Goal: Task Accomplishment & Management: Manage account settings

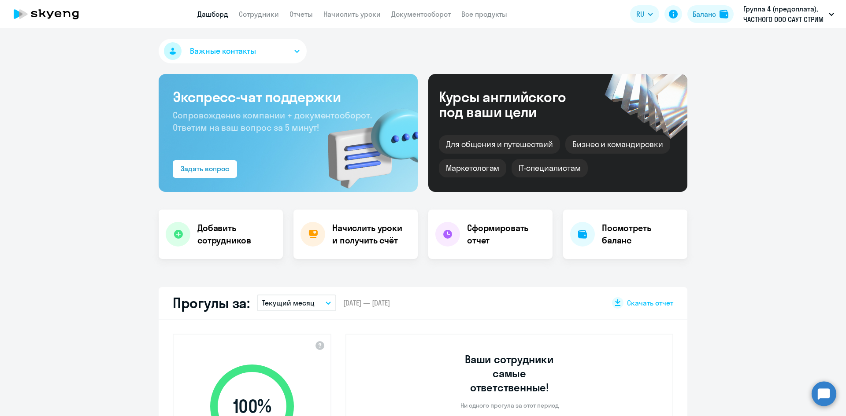
select select "30"
click at [352, 240] on h4 "Начислить уроки и получить счёт" at bounding box center [370, 234] width 77 height 25
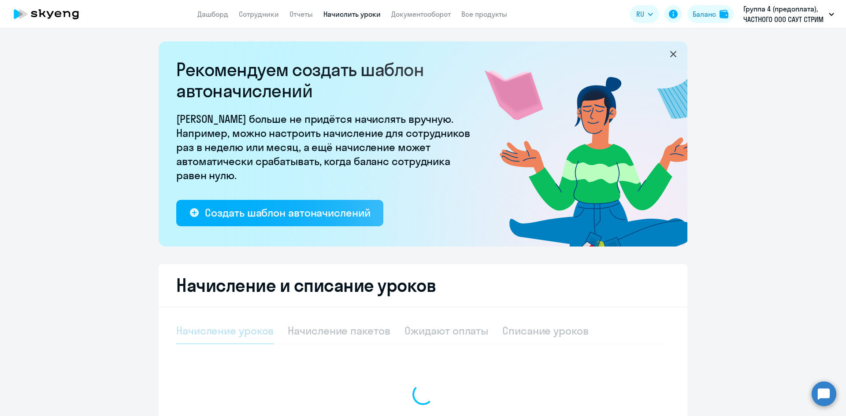
select select "10"
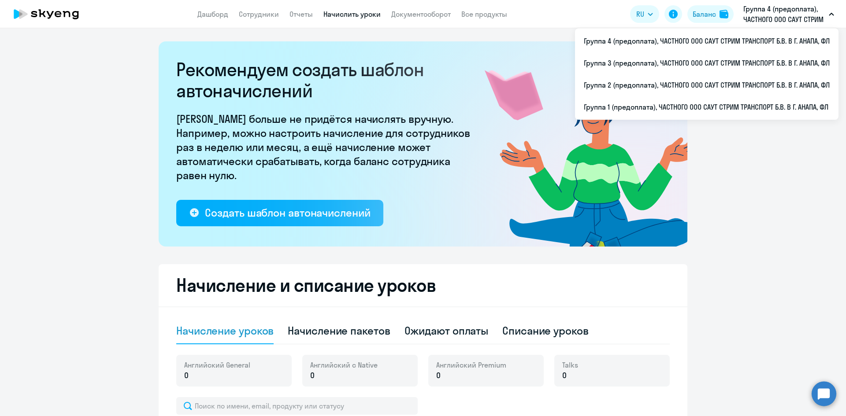
click at [785, 10] on p "Группа 4 (предоплата), ЧАСТНОГО ООО САУТ СТРИМ ТРАНСПОРТ Б.В. В Г. АНАПА, ФЛ" at bounding box center [784, 14] width 82 height 21
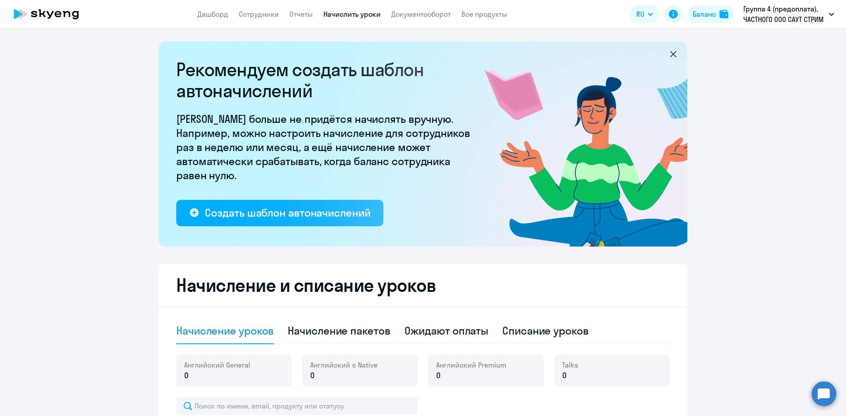
click at [785, 10] on p "Группа 4 (предоплата), ЧАСТНОГО ООО САУТ СТРИМ ТРАНСПОРТ Б.В. В Г. АНАПА, ФЛ" at bounding box center [784, 14] width 82 height 21
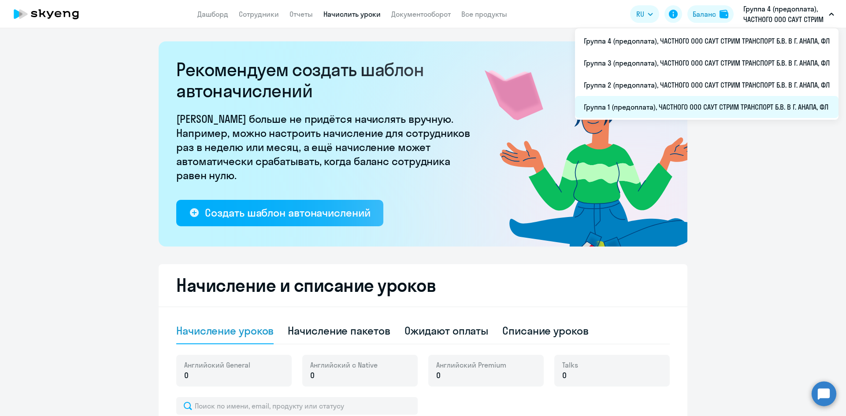
click at [653, 104] on li "Группа 1 (предоплата), ЧАСТНОГО ООО САУТ СТРИМ ТРАНСПОРТ Б.В. В Г. АНАПА, ФЛ" at bounding box center [706, 107] width 263 height 22
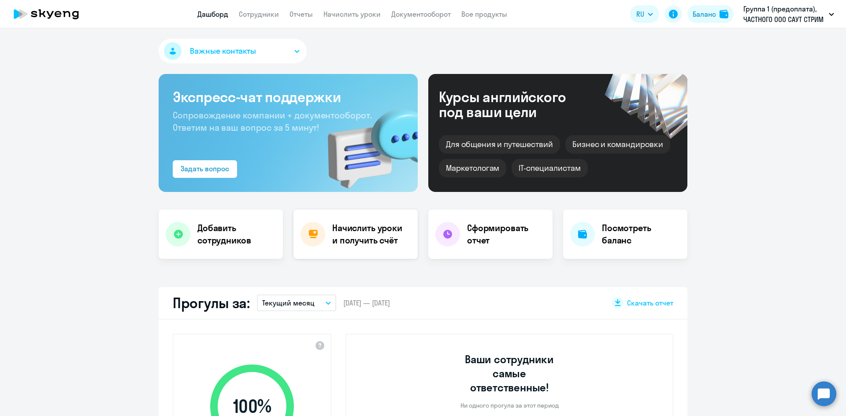
click at [366, 237] on h4 "Начислить уроки и получить счёт" at bounding box center [370, 234] width 77 height 25
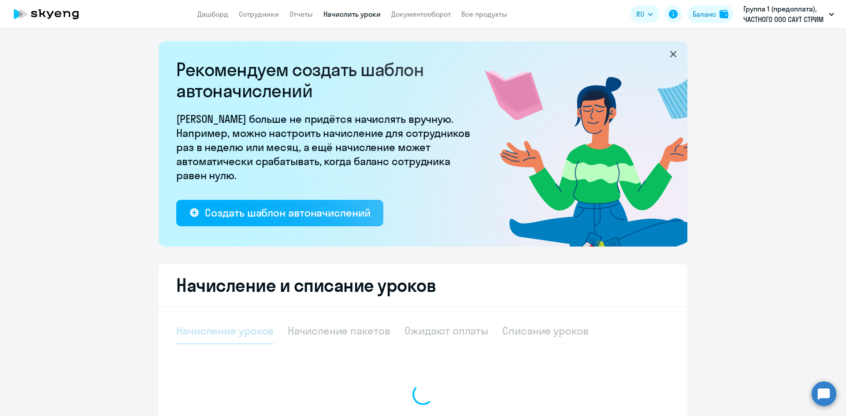
select select "10"
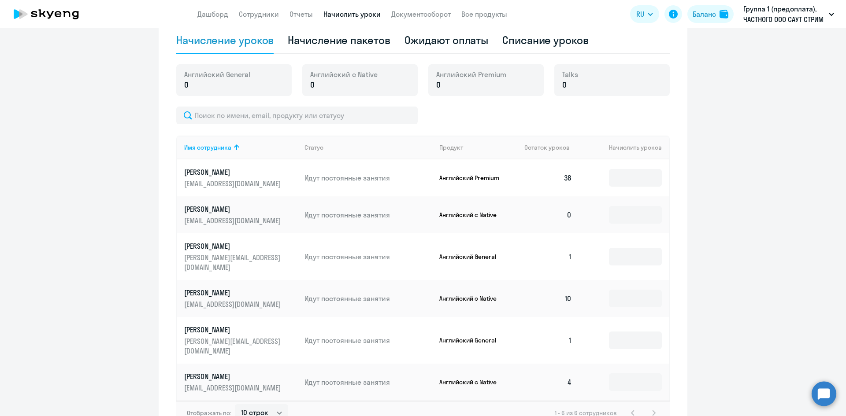
scroll to position [308, 0]
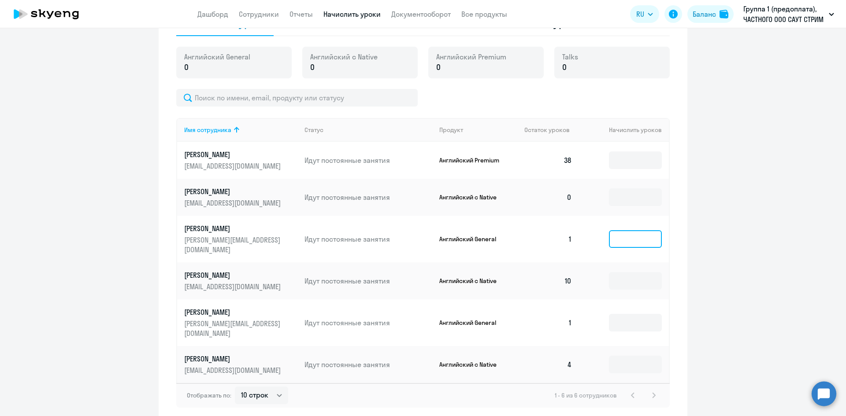
click at [641, 233] on input at bounding box center [635, 239] width 53 height 18
click at [652, 233] on input at bounding box center [635, 239] width 53 height 18
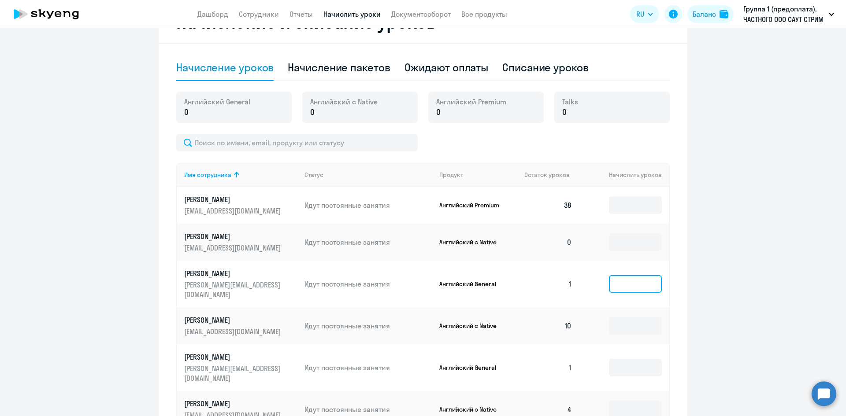
scroll to position [264, 0]
click at [621, 277] on input at bounding box center [635, 283] width 53 height 18
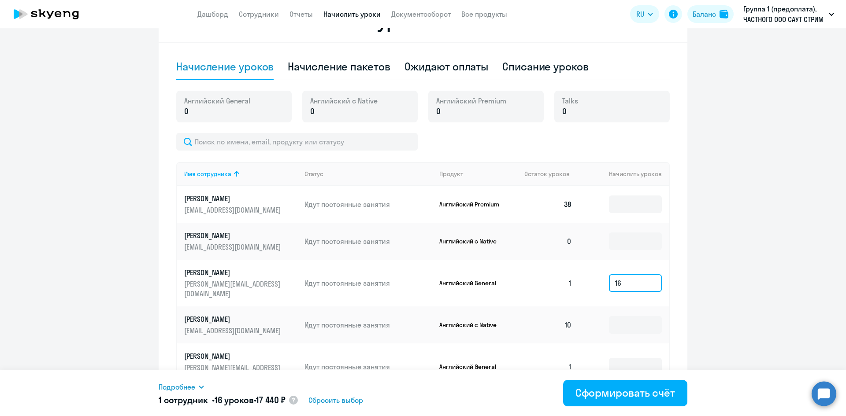
scroll to position [308, 0]
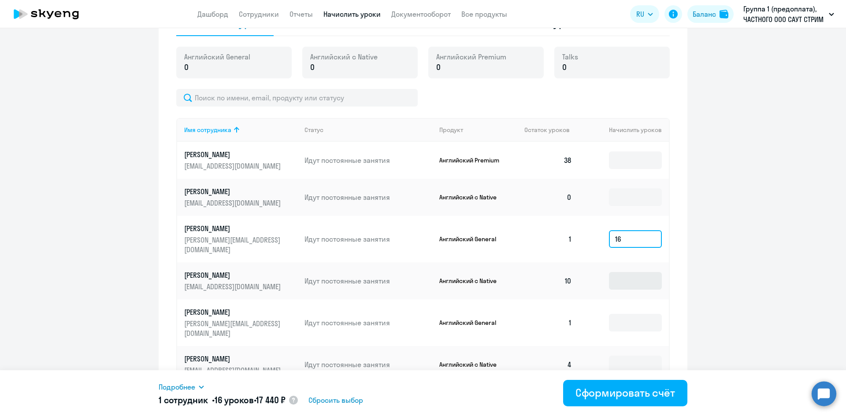
type input "16"
click at [620, 272] on input at bounding box center [635, 281] width 53 height 18
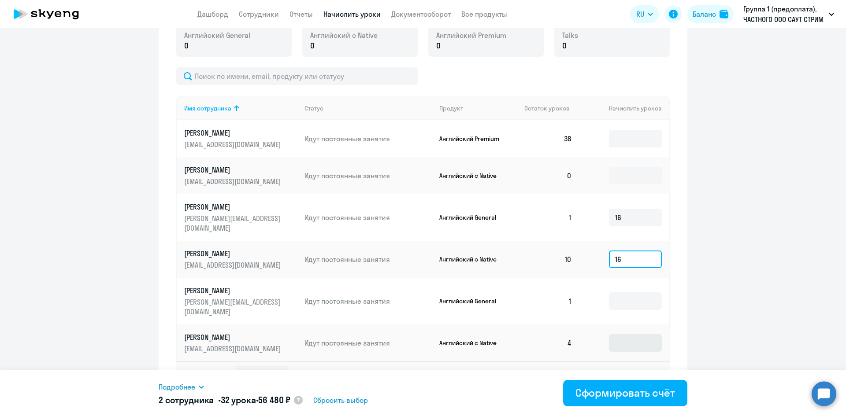
type input "16"
click at [616, 334] on input at bounding box center [635, 343] width 53 height 18
type input "1"
click at [620, 251] on input "16" at bounding box center [635, 260] width 53 height 18
type input "1"
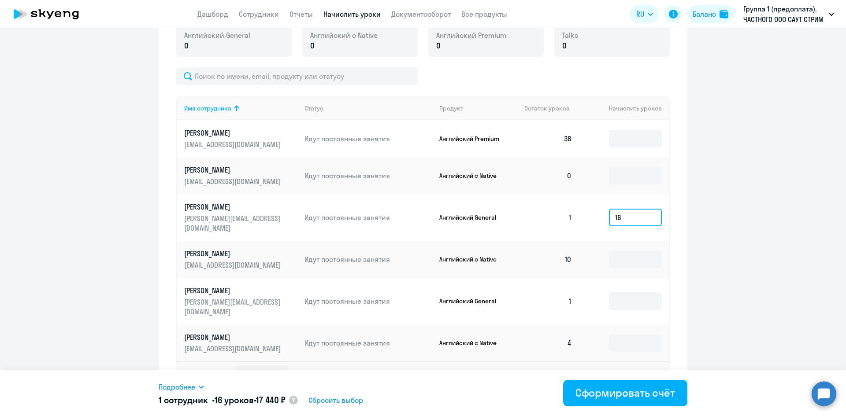
click at [619, 210] on input "16" at bounding box center [635, 218] width 53 height 18
type input "1"
click at [615, 252] on input at bounding box center [635, 260] width 53 height 18
type input "1"
type input "64"
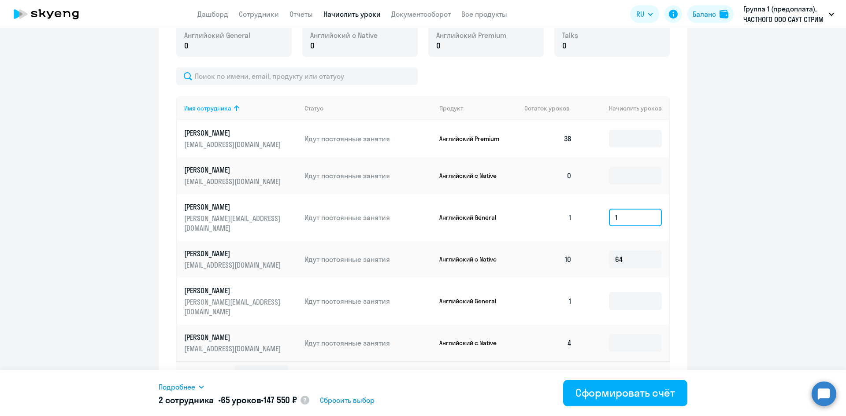
click at [621, 219] on input "1" at bounding box center [635, 218] width 53 height 18
click at [824, 392] on circle at bounding box center [823, 394] width 25 height 25
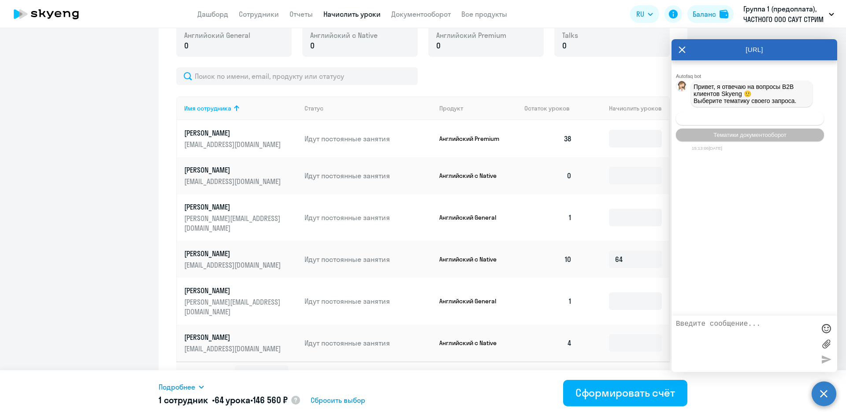
click at [711, 121] on span "Операционное сопровождение" at bounding box center [749, 118] width 83 height 7
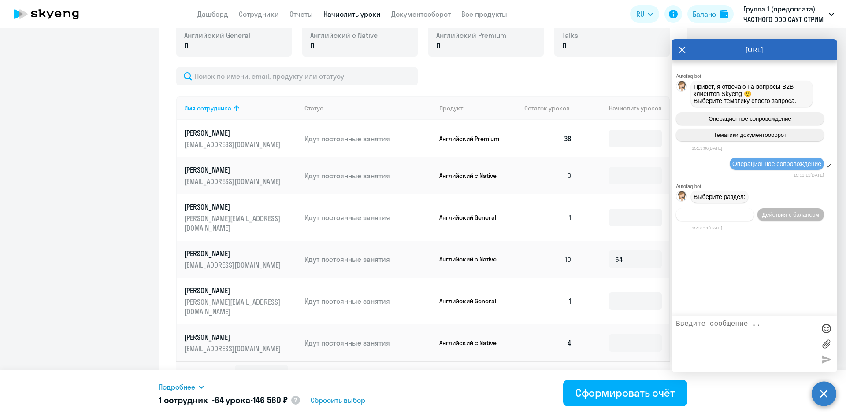
click at [735, 215] on span "Действия по сотрудникам" at bounding box center [715, 214] width 68 height 7
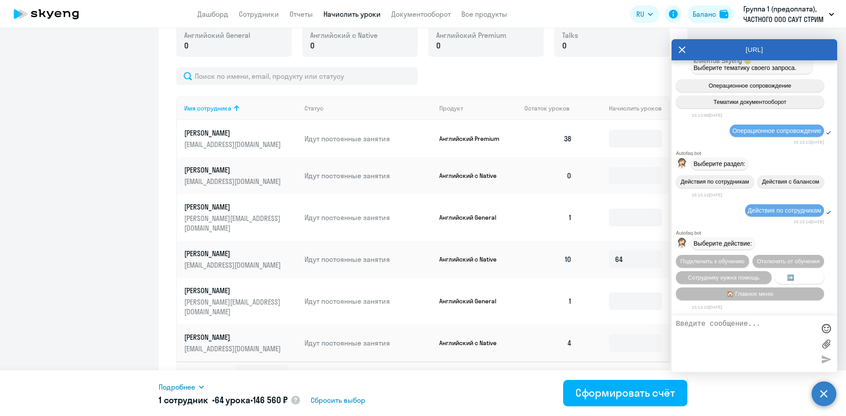
click at [804, 275] on span "➡️ Назад" at bounding box center [799, 277] width 25 height 7
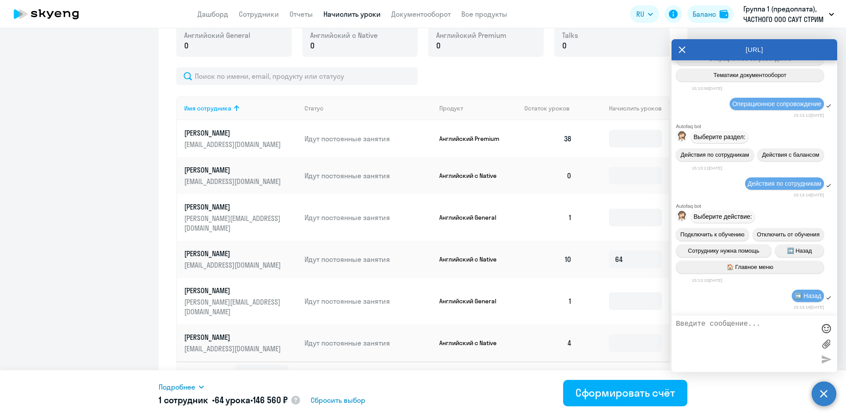
scroll to position [166, 0]
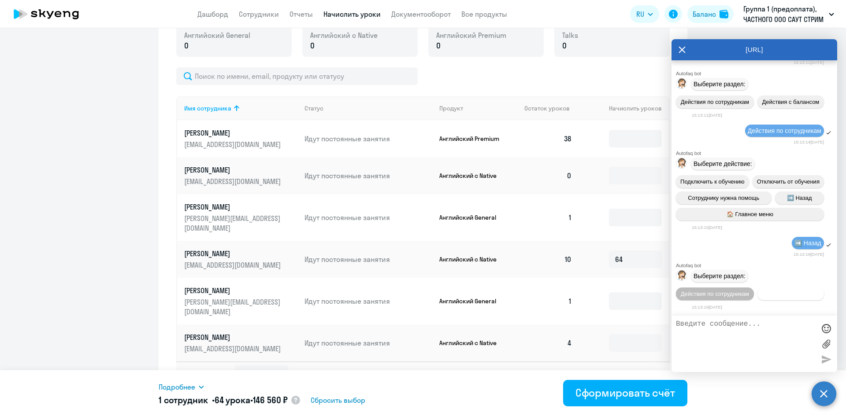
click at [762, 293] on span "Действия с балансом" at bounding box center [790, 294] width 57 height 7
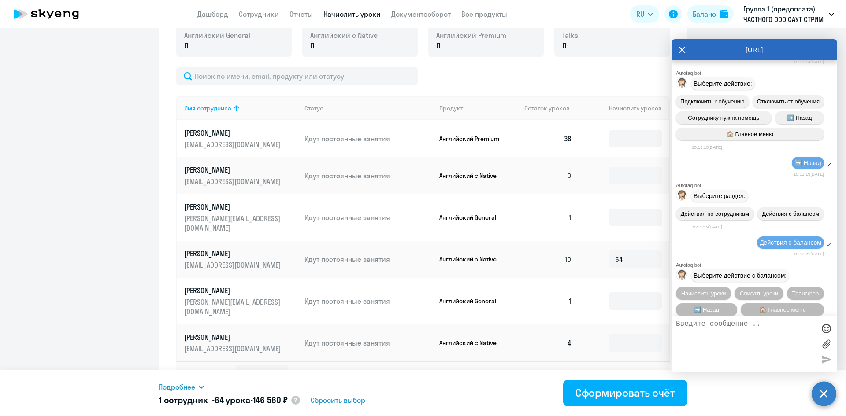
scroll to position [263, 0]
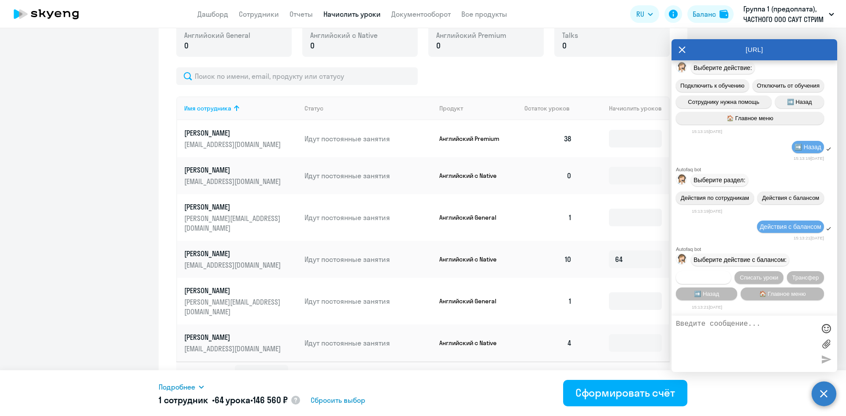
click at [712, 276] on span "Начислить уроки" at bounding box center [703, 277] width 45 height 7
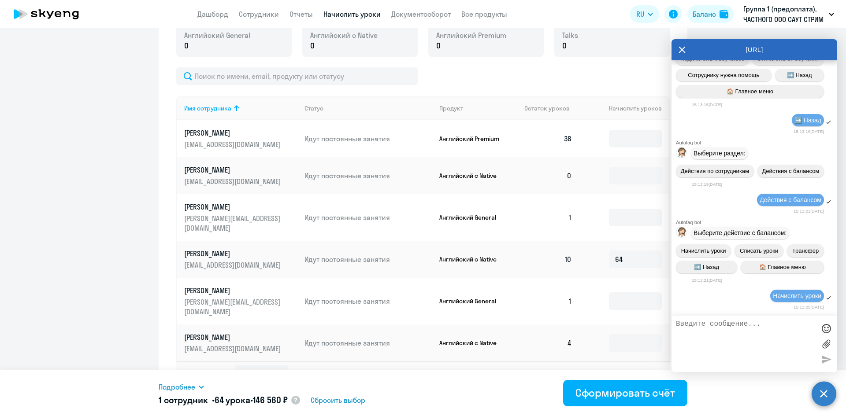
scroll to position [376, 0]
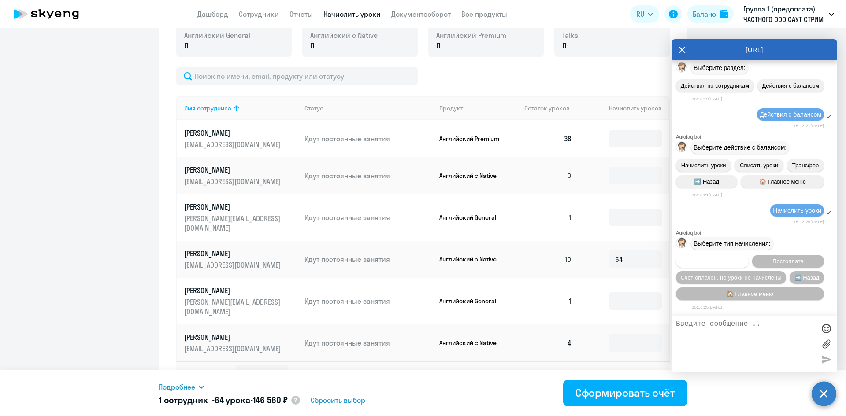
click at [715, 260] on span "Предоплата" at bounding box center [712, 261] width 32 height 7
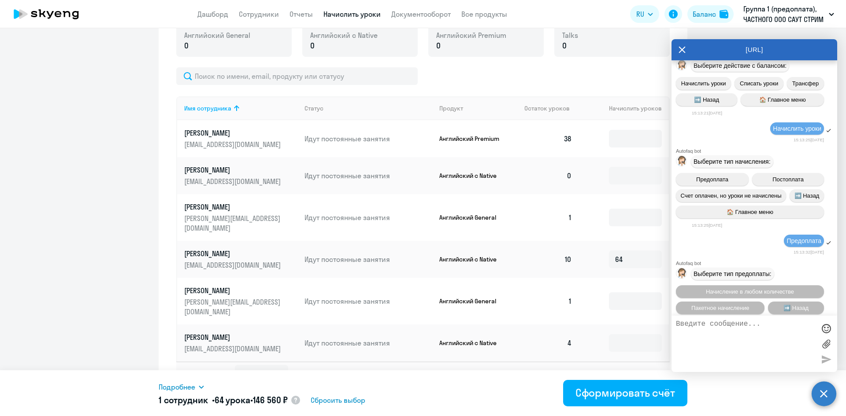
scroll to position [490, 0]
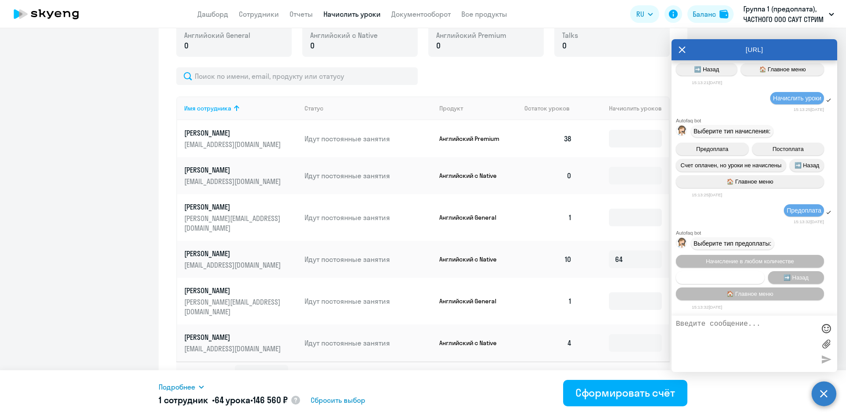
click at [716, 276] on span "Пакетное начисление" at bounding box center [720, 277] width 58 height 7
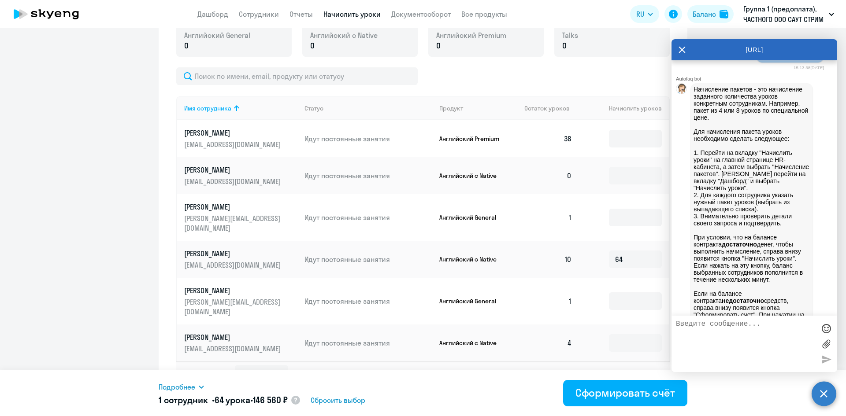
scroll to position [597, 0]
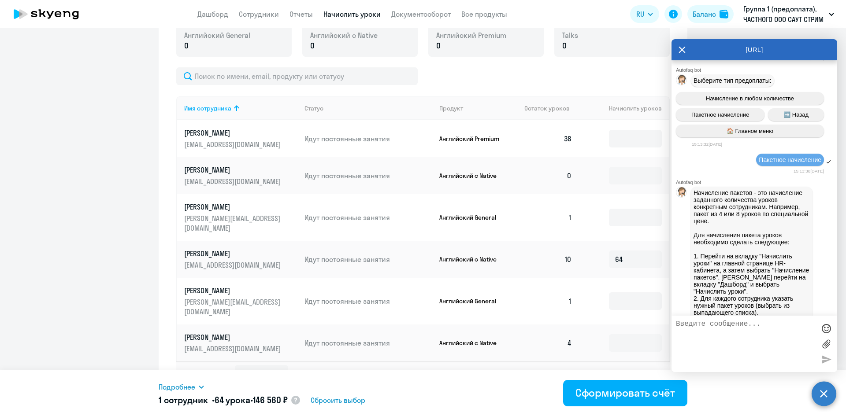
click at [820, 393] on circle at bounding box center [823, 394] width 25 height 25
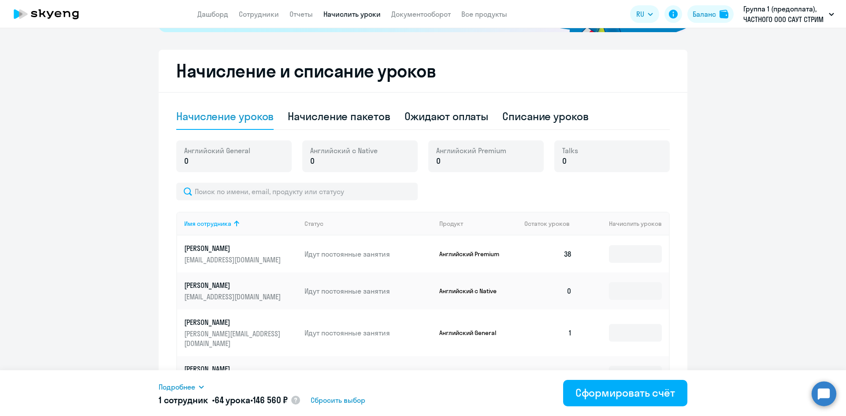
scroll to position [66, 0]
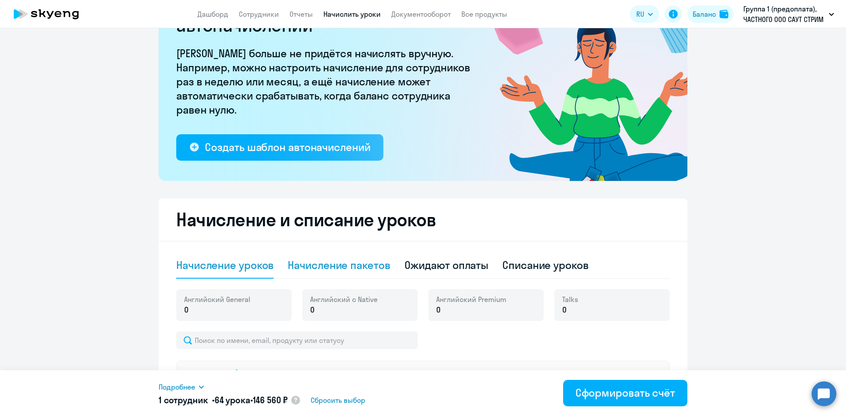
click at [348, 266] on div "Начисление пакетов" at bounding box center [339, 265] width 102 height 14
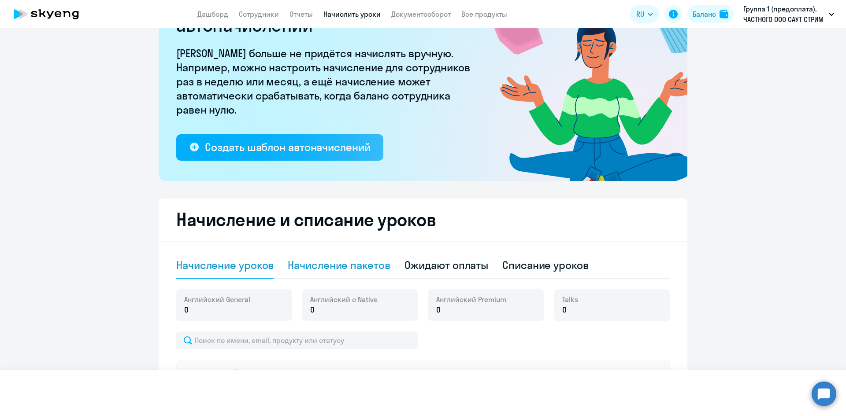
select select "10"
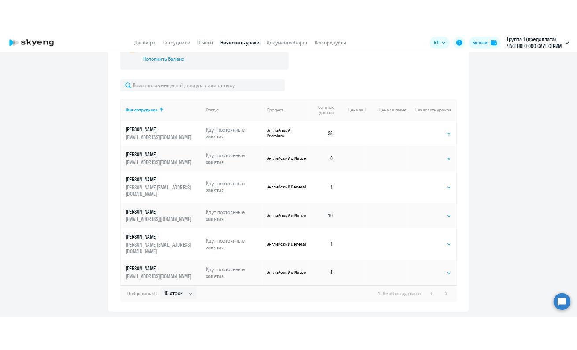
scroll to position [366, 0]
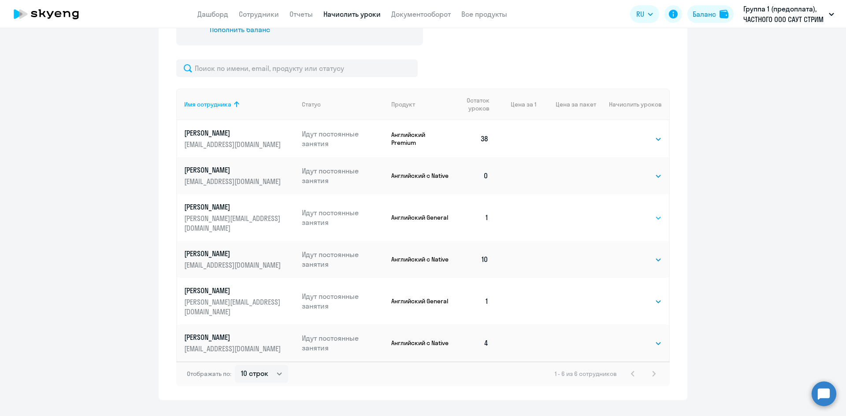
click at [656, 214] on select "Выбрать 4 8 16 32 64 96 128" at bounding box center [644, 218] width 36 height 11
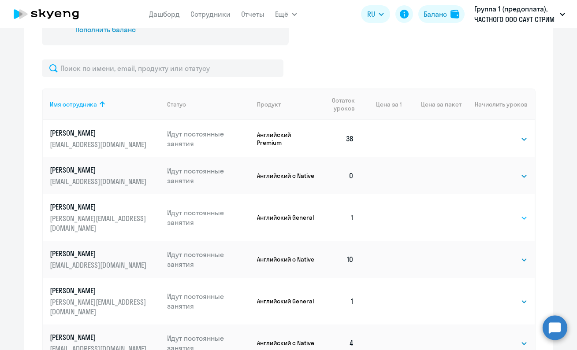
click at [521, 213] on select "Выбрать 4 8 16 32 64 96 128" at bounding box center [509, 218] width 36 height 11
select select "16"
click at [491, 213] on select "Выбрать 4 8 16 32 64 96 128" at bounding box center [509, 218] width 36 height 11
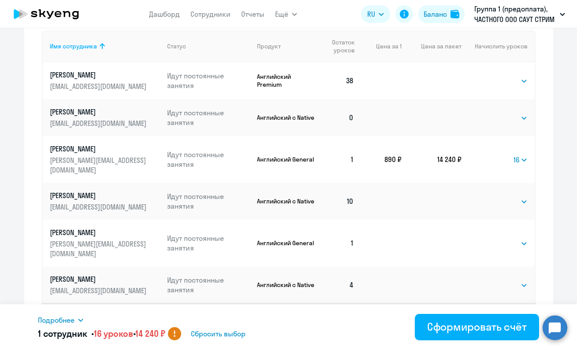
scroll to position [432, 0]
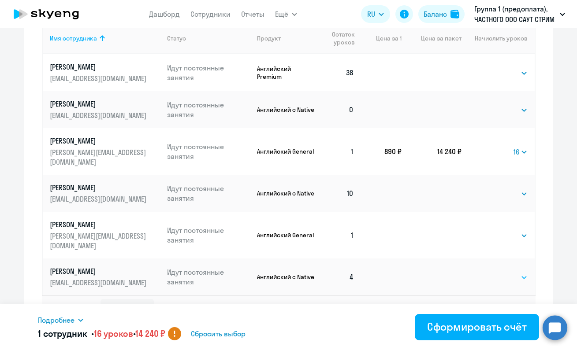
click at [521, 272] on select "Выбрать 4 8 16 32 64 128" at bounding box center [509, 277] width 36 height 11
select select "16"
click at [491, 272] on select "Выбрать 4 8 16 32 64 128" at bounding box center [509, 277] width 36 height 11
click at [521, 189] on select "Выбрать 4 8 16 32 64 128" at bounding box center [509, 194] width 36 height 11
select select "16"
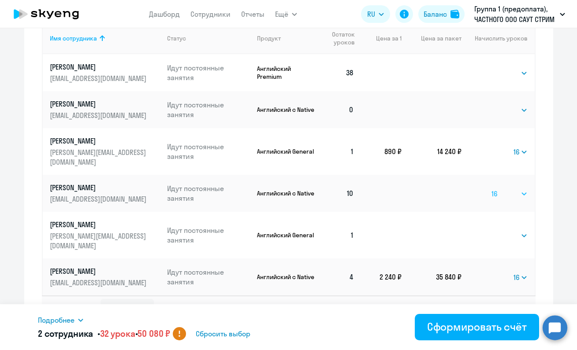
click at [491, 189] on select "Выбрать 4 8 16 32 64 128" at bounding box center [509, 194] width 36 height 11
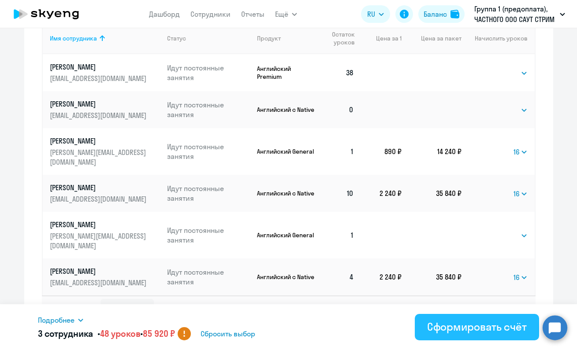
click at [464, 327] on div "Сформировать счёт" at bounding box center [477, 327] width 100 height 14
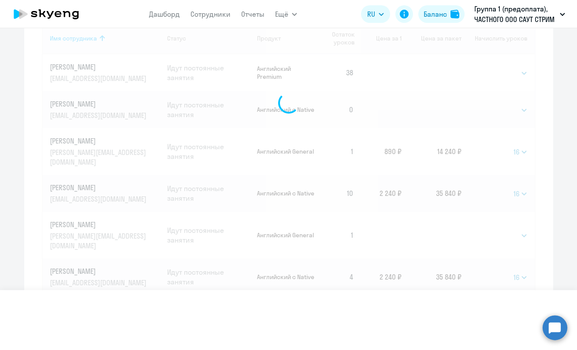
select select
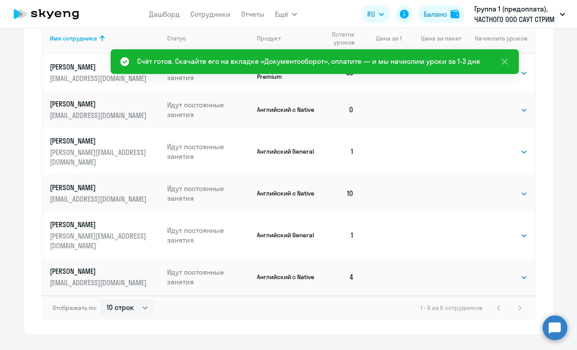
click at [314, 59] on div "Счёт готов. Скачайте его на вкладке «Документооборот», оплатите — и мы начислим…" at bounding box center [308, 61] width 343 height 11
click at [315, 59] on div "Счёт готов. Скачайте его на вкладке «Документооборот», оплатите — и мы начислим…" at bounding box center [308, 61] width 343 height 11
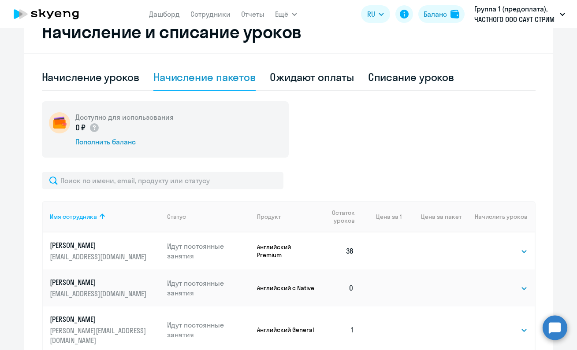
scroll to position [256, 0]
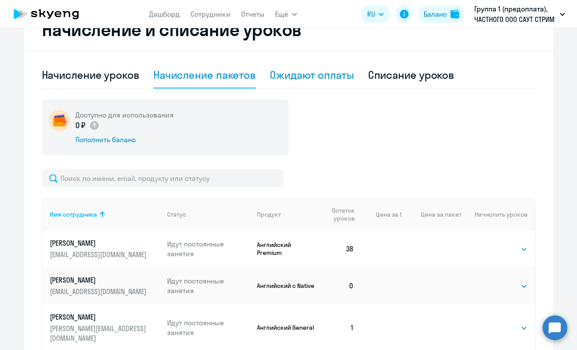
click at [329, 76] on div "Ожидают оплаты" at bounding box center [312, 75] width 84 height 14
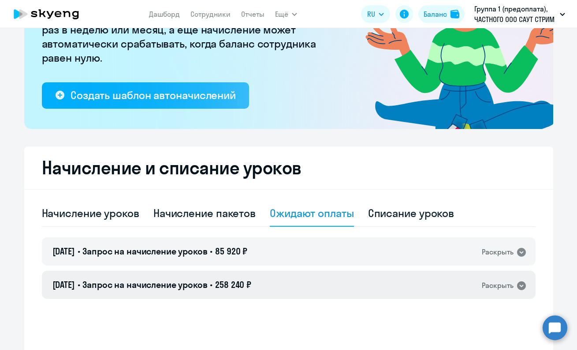
scroll to position [170, 0]
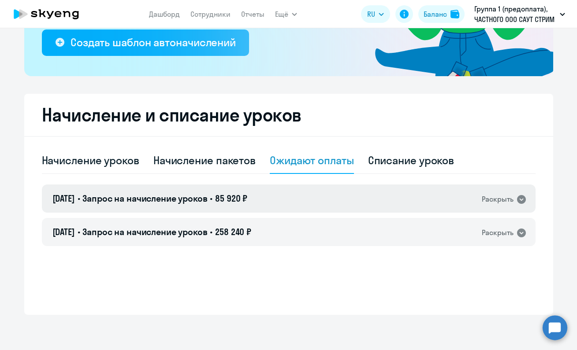
click at [517, 198] on icon at bounding box center [521, 199] width 9 height 9
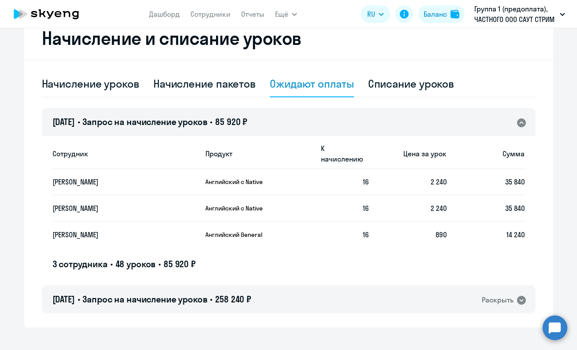
scroll to position [249, 0]
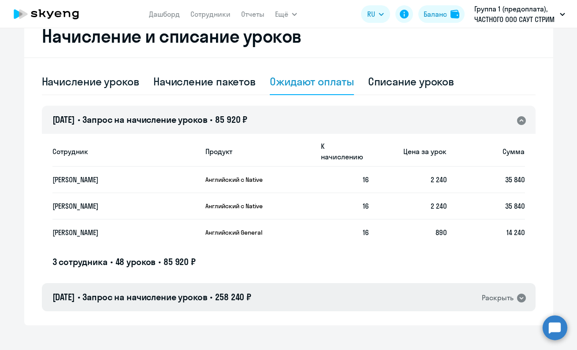
click at [517, 294] on icon at bounding box center [521, 298] width 9 height 9
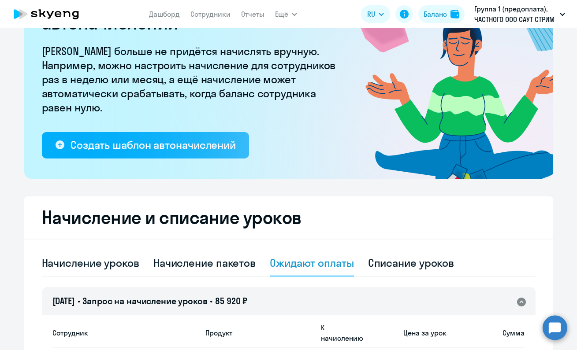
scroll to position [0, 0]
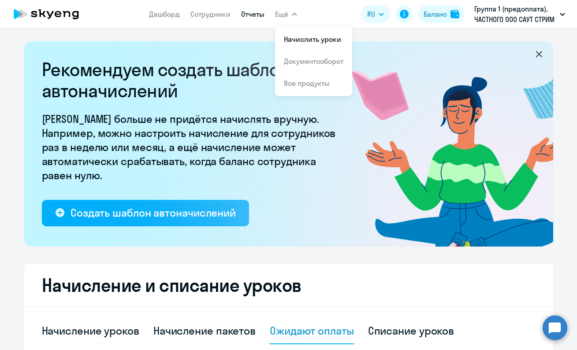
click at [246, 16] on link "Отчеты" at bounding box center [252, 14] width 23 height 9
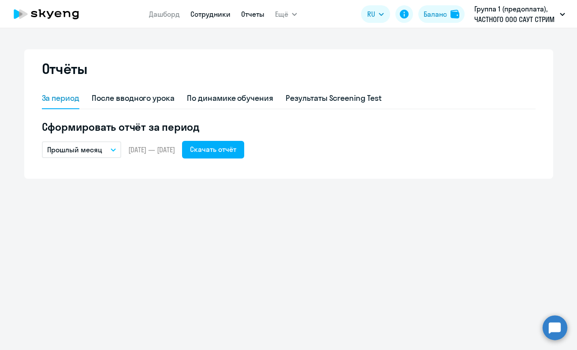
click at [218, 14] on link "Сотрудники" at bounding box center [210, 14] width 40 height 9
select select "30"
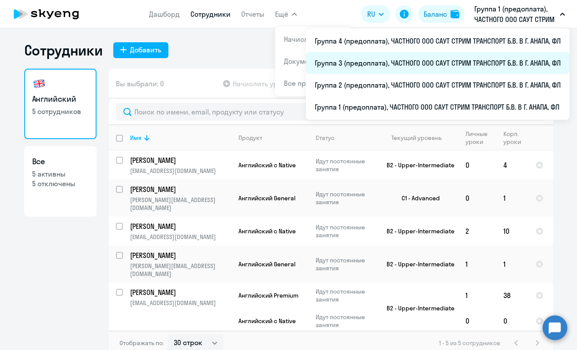
click at [435, 61] on li "Группа 3 (предоплата), ЧАСТНОГО ООО САУТ СТРИМ ТРАНСПОРТ Б.В. В Г. АНАПА, ФЛ" at bounding box center [437, 63] width 263 height 22
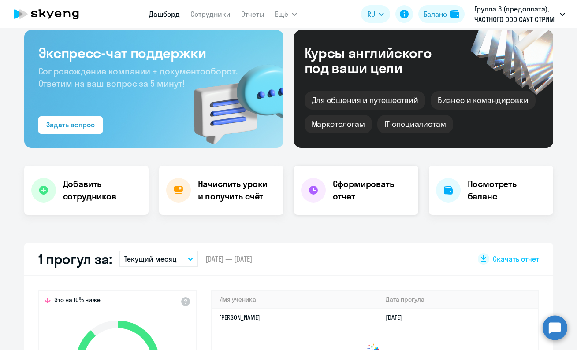
scroll to position [88, 0]
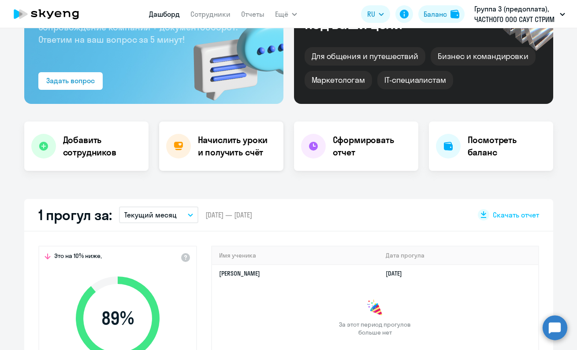
click at [226, 150] on h4 "Начислить уроки и получить счёт" at bounding box center [236, 146] width 77 height 25
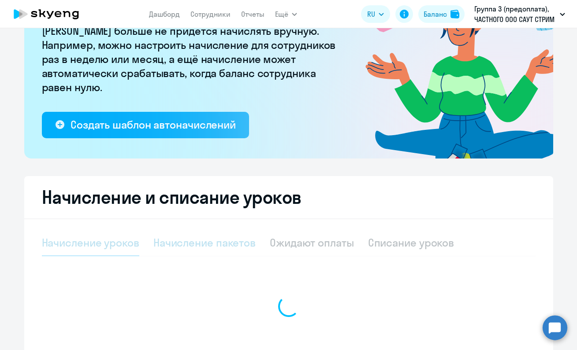
select select "10"
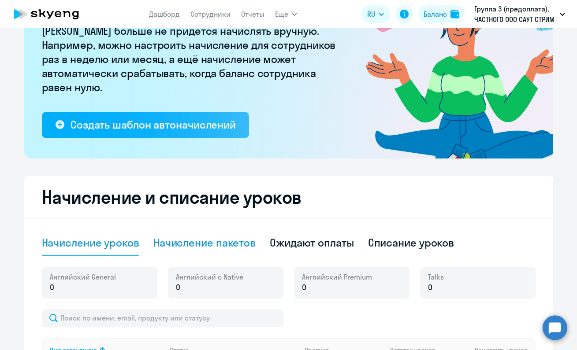
click at [199, 242] on div "Начисление пакетов" at bounding box center [204, 243] width 102 height 14
select select "10"
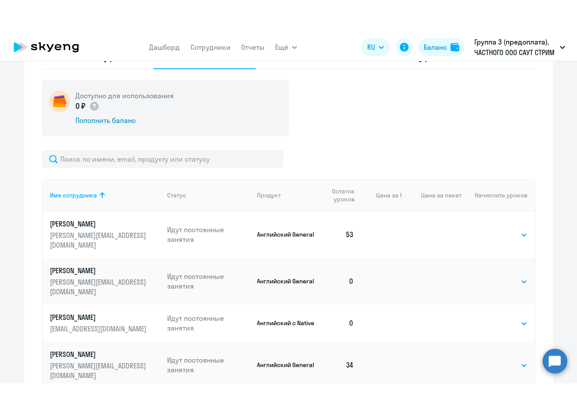
scroll to position [352, 0]
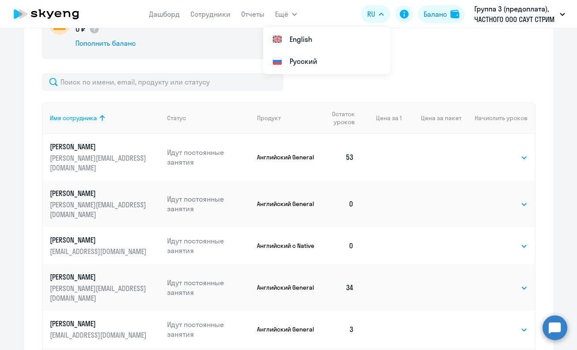
click at [404, 185] on td at bounding box center [431, 204] width 60 height 47
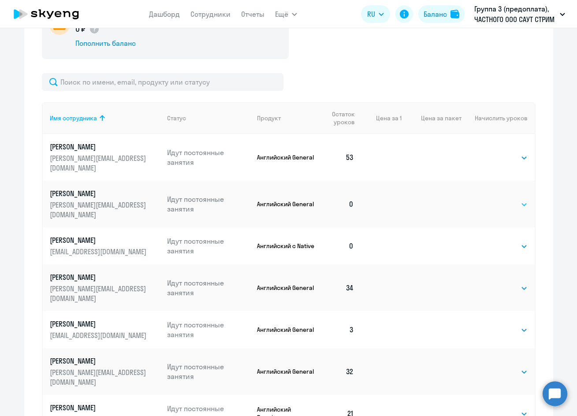
click at [522, 199] on select "Выбрать 4 8 16 32 64 96 128" at bounding box center [509, 204] width 36 height 11
select select "16"
click at [491, 199] on select "Выбрать 4 8 16 32 64 96 128" at bounding box center [509, 204] width 36 height 11
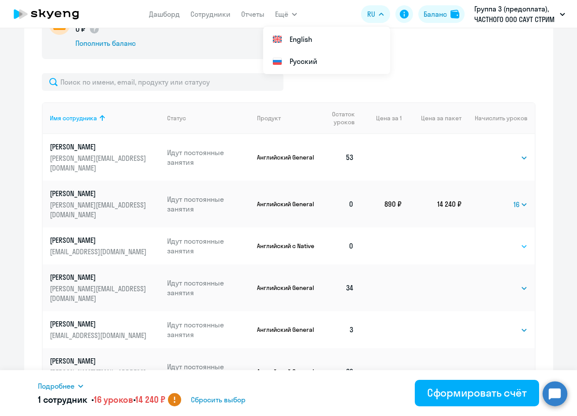
click at [522, 241] on select "Выбрать 4 8 16 32 64 128" at bounding box center [509, 246] width 36 height 11
select select "32"
click at [491, 241] on select "Выбрать 4 8 16 32 64 128" at bounding box center [509, 246] width 36 height 11
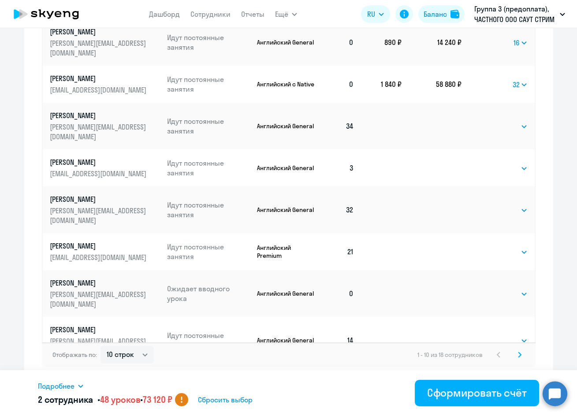
scroll to position [515, 0]
click at [520, 288] on select "Выбрать 4 8 16 32 64 96 128" at bounding box center [509, 293] width 36 height 11
select select "32"
click at [491, 288] on select "Выбрать 4 8 16 32 64 96 128" at bounding box center [509, 293] width 36 height 11
click at [521, 335] on select "Выбрать 4 8 16 32 64 96 128" at bounding box center [509, 340] width 36 height 11
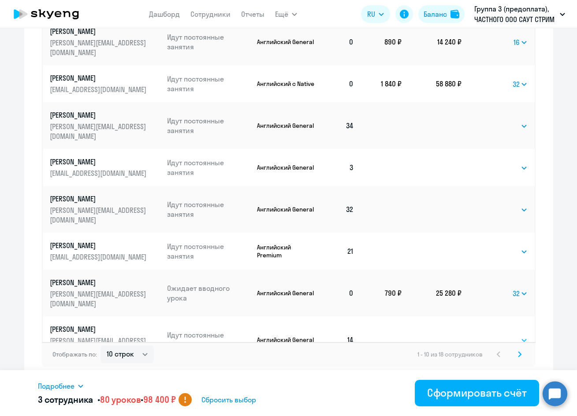
select select "16"
click at [491, 335] on select "Выбрать 4 8 16 32 64 96 128" at bounding box center [509, 340] width 36 height 11
click at [521, 382] on select "Выбрать 4 8 16 32 64 96 128" at bounding box center [509, 387] width 36 height 11
select select "32"
click at [491, 382] on select "Выбрать 4 8 16 32 64 96 128" at bounding box center [509, 387] width 36 height 11
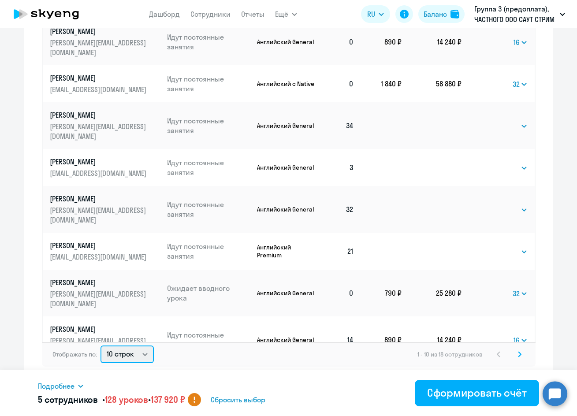
click at [141, 353] on select "10 строк 30 строк 50 строк" at bounding box center [126, 354] width 53 height 18
select select "30"
click at [100, 345] on select "10 строк 30 строк 50 строк" at bounding box center [126, 354] width 53 height 18
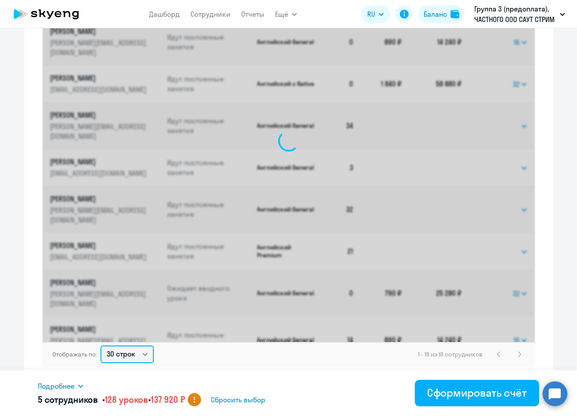
select select "16"
select select "32"
select select "16"
select select "32"
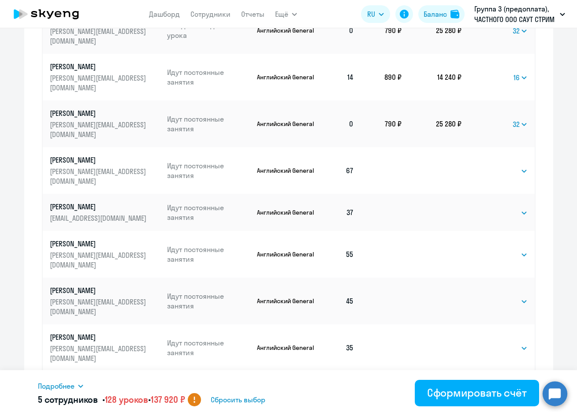
scroll to position [497, 0]
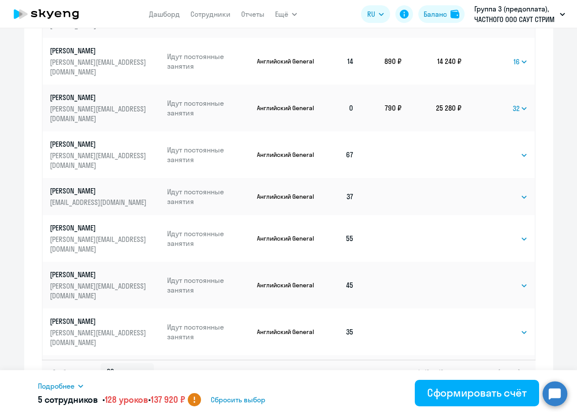
select select "16"
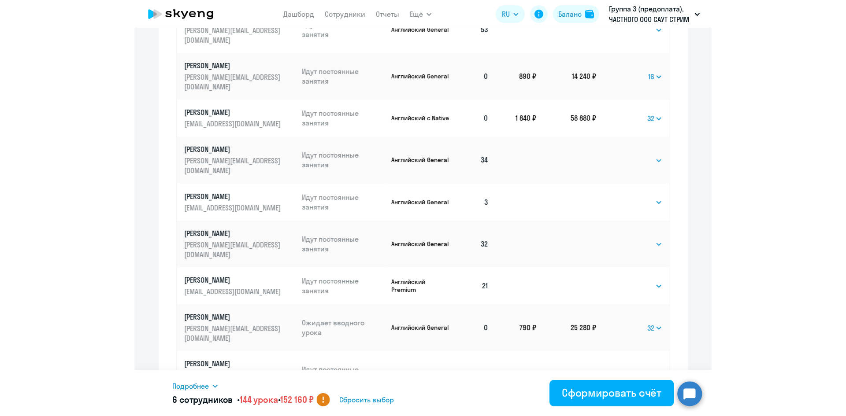
scroll to position [515, 0]
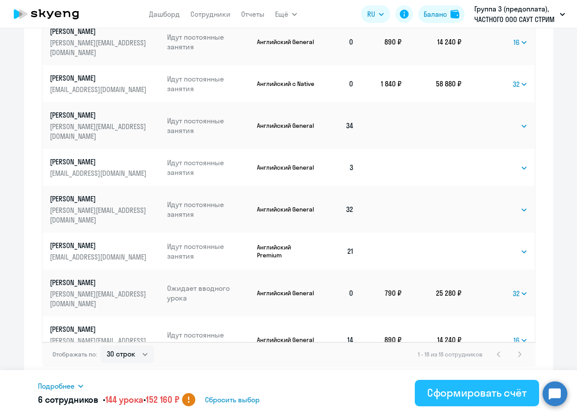
click at [466, 393] on div "Сформировать счёт" at bounding box center [477, 392] width 100 height 14
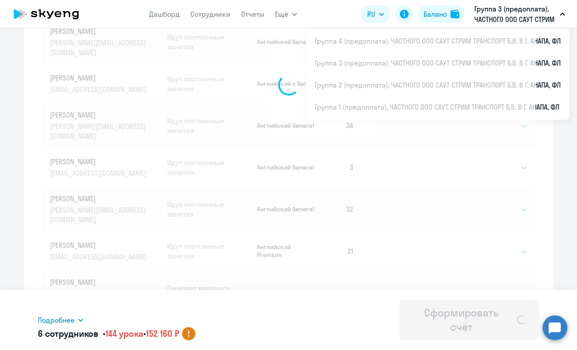
select select
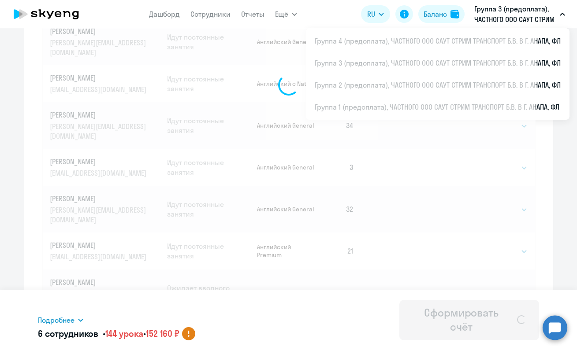
select select
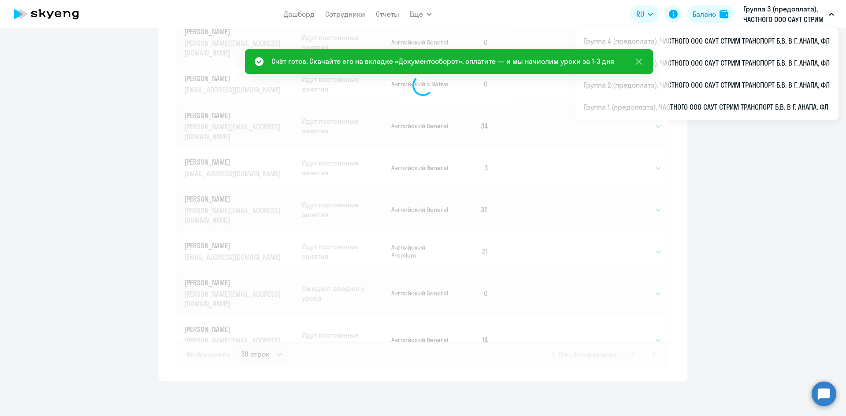
scroll to position [514, 0]
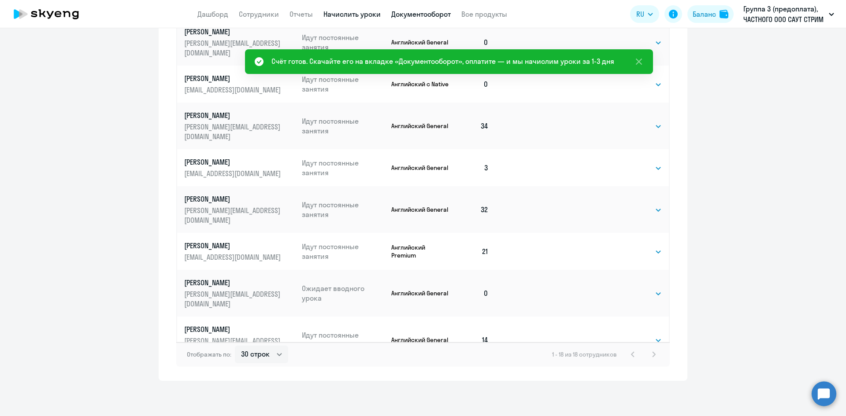
click at [420, 15] on link "Документооборот" at bounding box center [420, 14] width 59 height 9
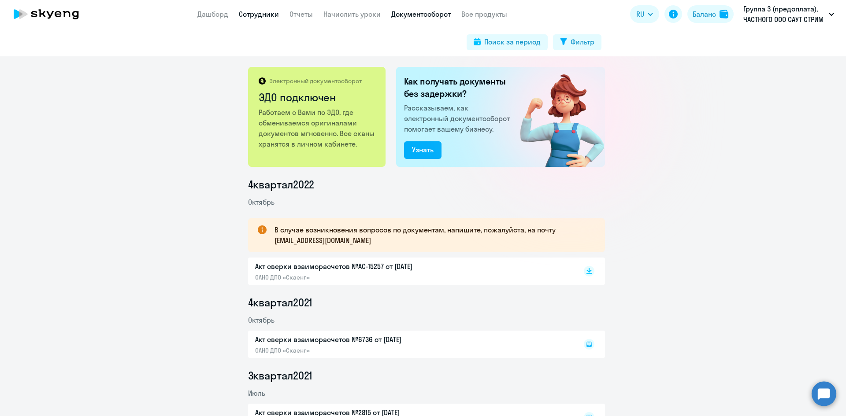
click at [257, 14] on link "Сотрудники" at bounding box center [259, 14] width 40 height 9
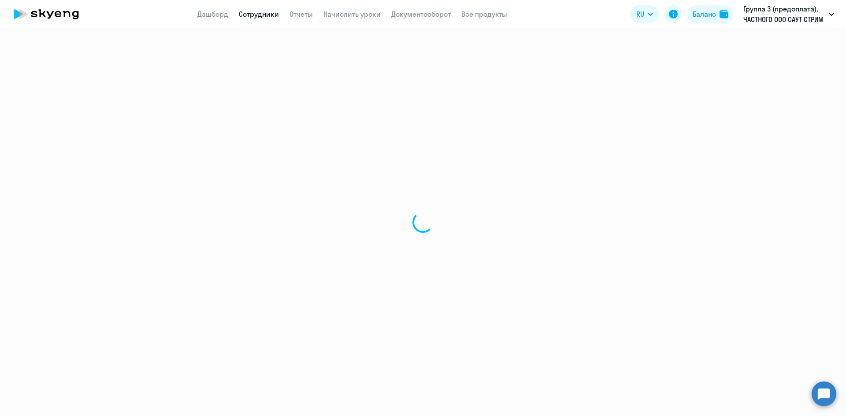
select select "30"
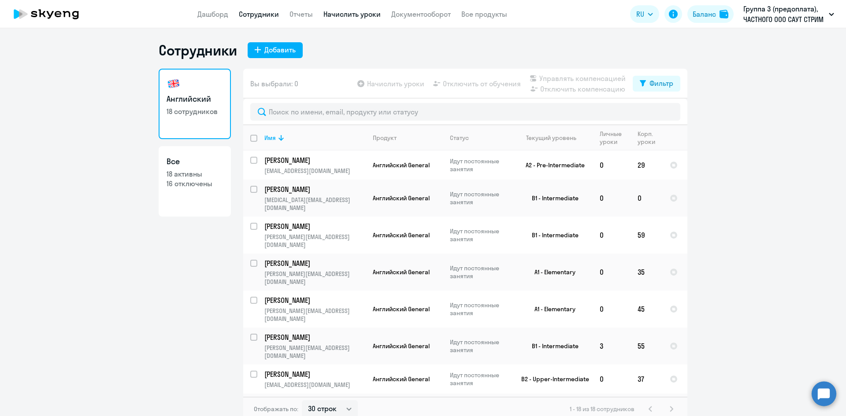
click at [346, 15] on link "Начислить уроки" at bounding box center [351, 14] width 57 height 9
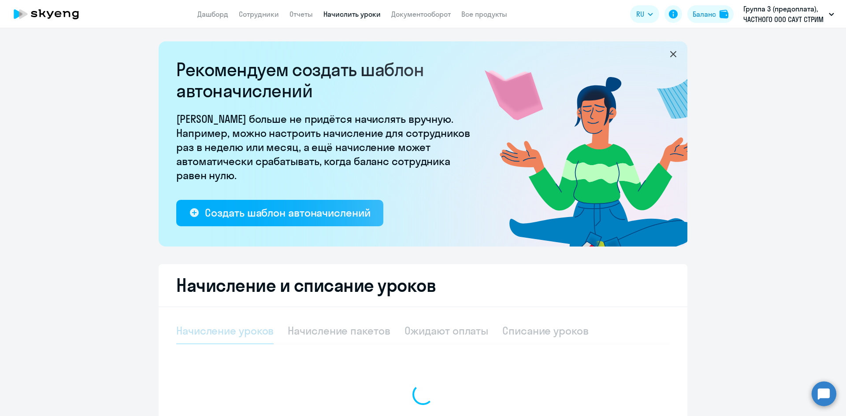
select select "10"
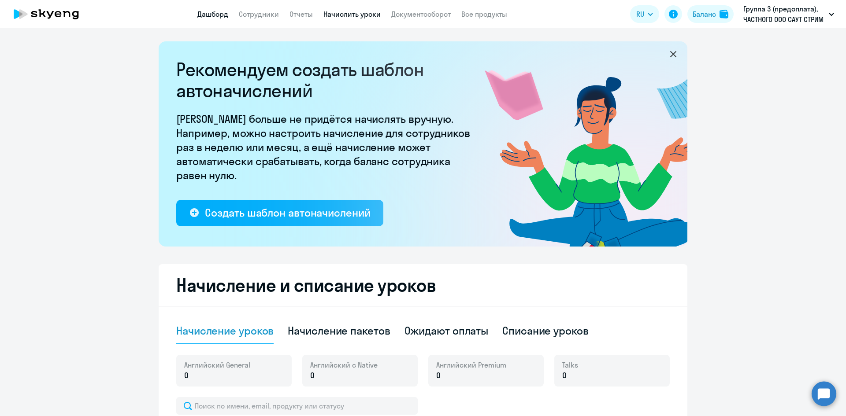
click at [208, 17] on link "Дашборд" at bounding box center [212, 14] width 31 height 9
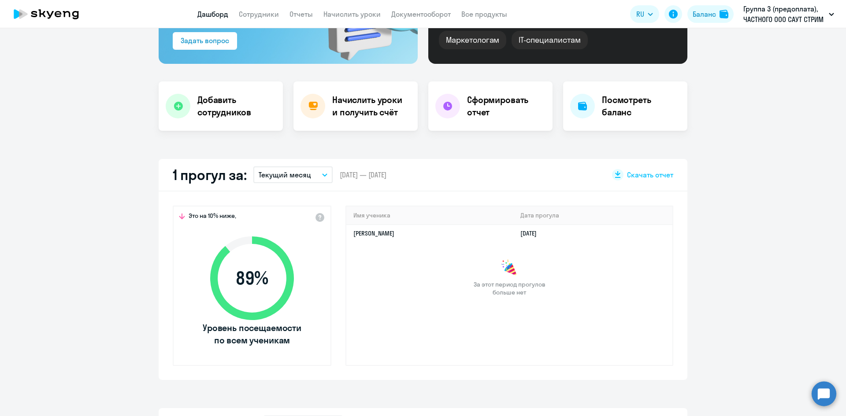
scroll to position [132, 0]
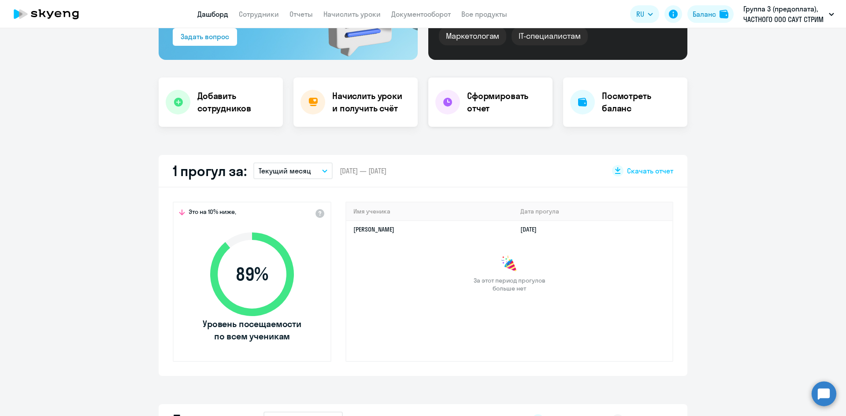
click at [497, 108] on h4 "Сформировать отчет" at bounding box center [506, 102] width 78 height 25
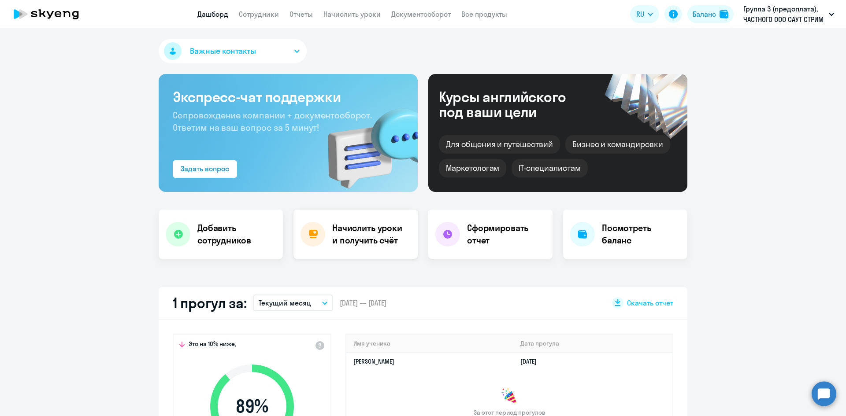
click at [376, 250] on div "Начислить уроки и получить счёт" at bounding box center [355, 234] width 124 height 49
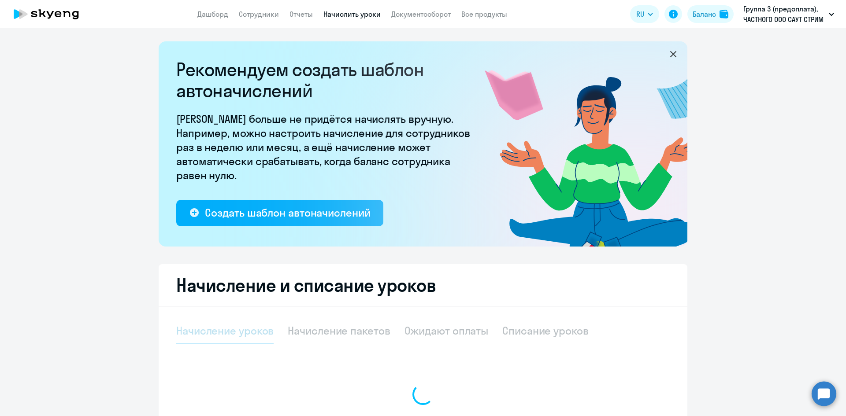
select select "10"
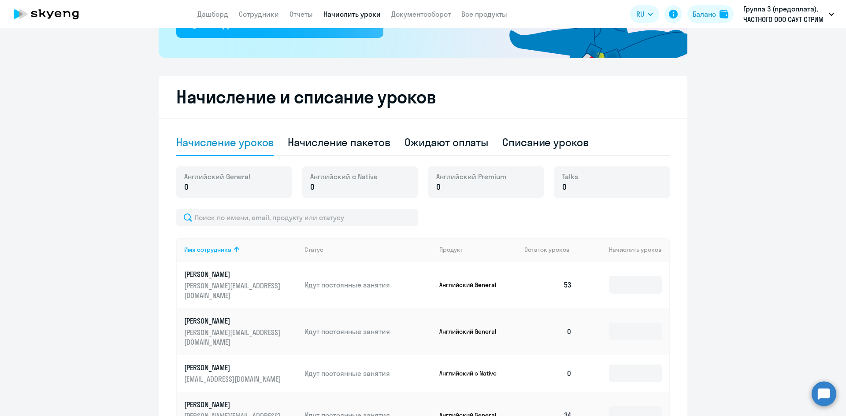
scroll to position [214, 0]
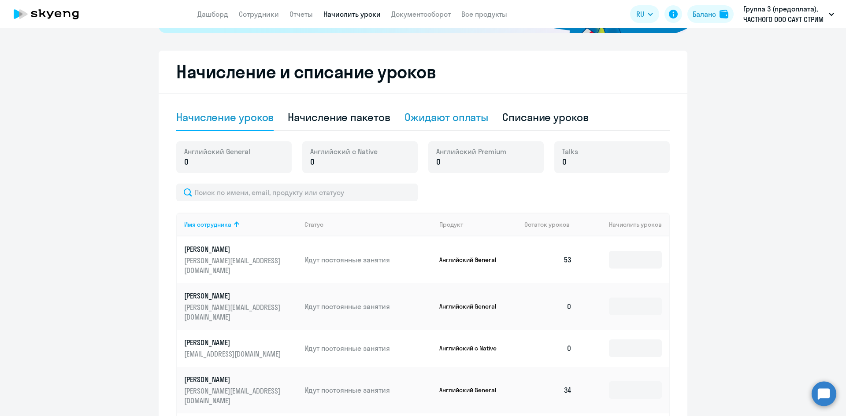
click at [442, 120] on div "Ожидают оплаты" at bounding box center [446, 117] width 84 height 14
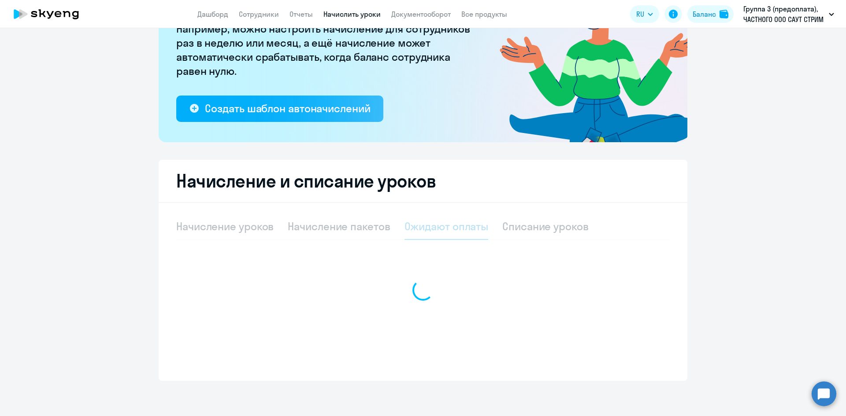
scroll to position [104, 0]
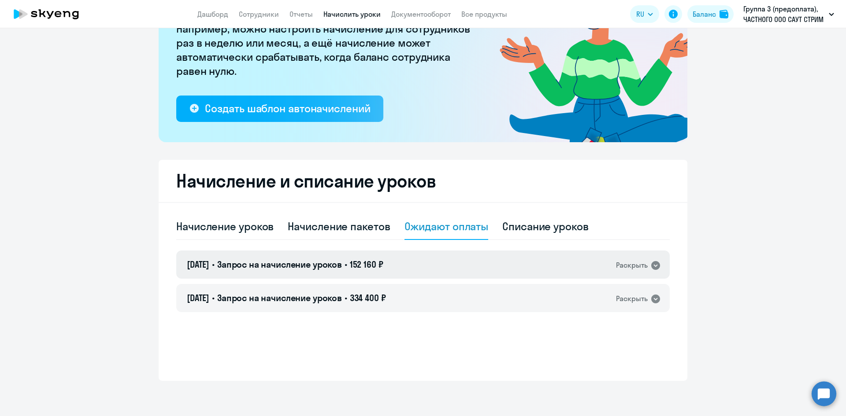
click at [264, 262] on span "Запрос на начисление уроков" at bounding box center [279, 264] width 125 height 11
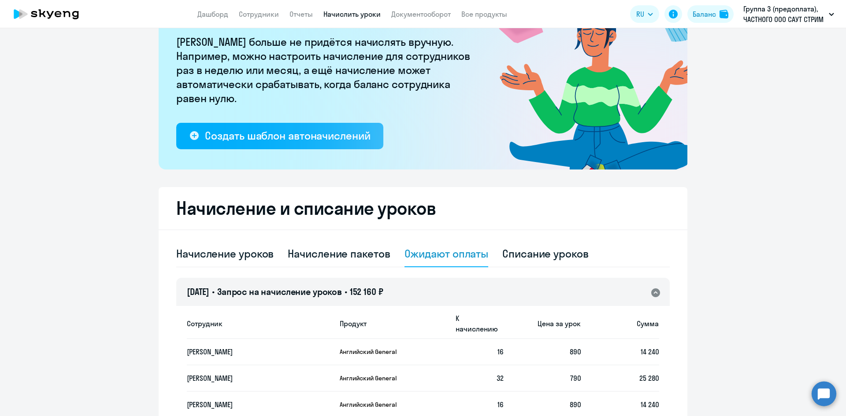
scroll to position [0, 0]
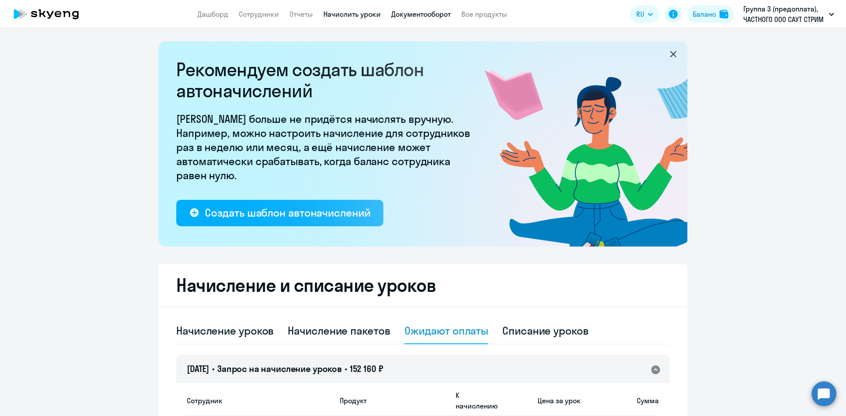
click at [407, 15] on link "Документооборот" at bounding box center [420, 14] width 59 height 9
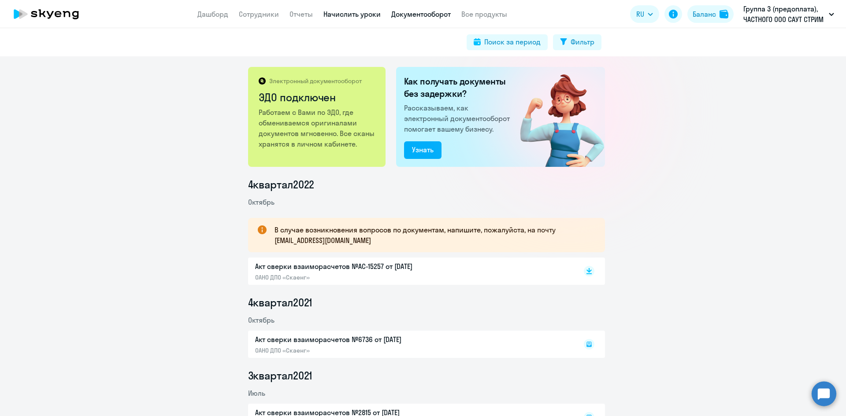
click at [343, 14] on link "Начислить уроки" at bounding box center [351, 14] width 57 height 9
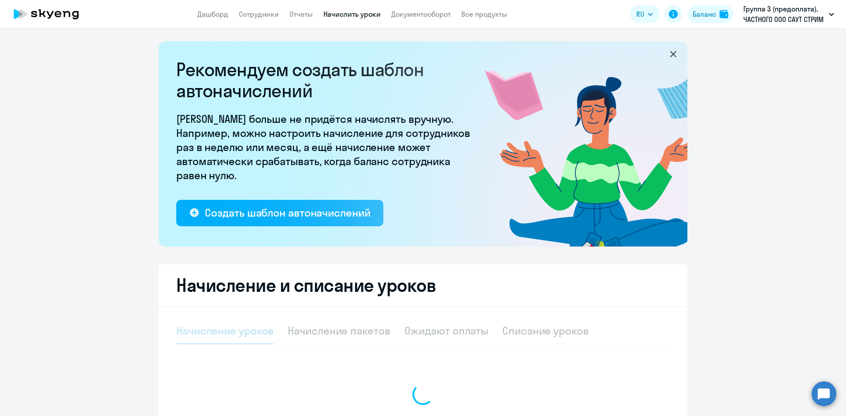
select select "10"
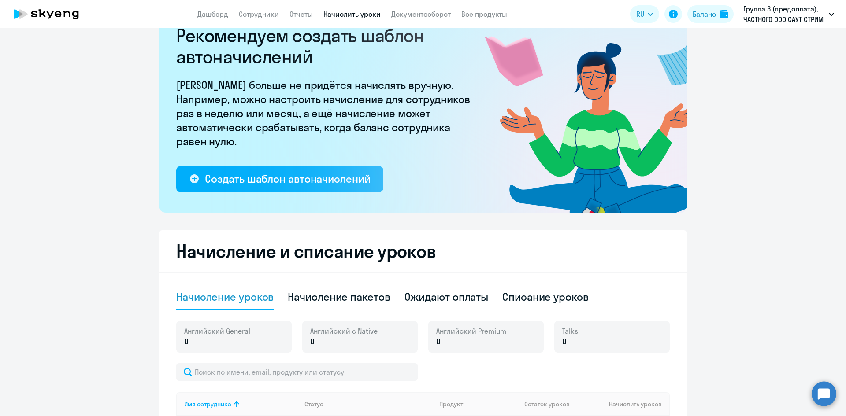
scroll to position [88, 0]
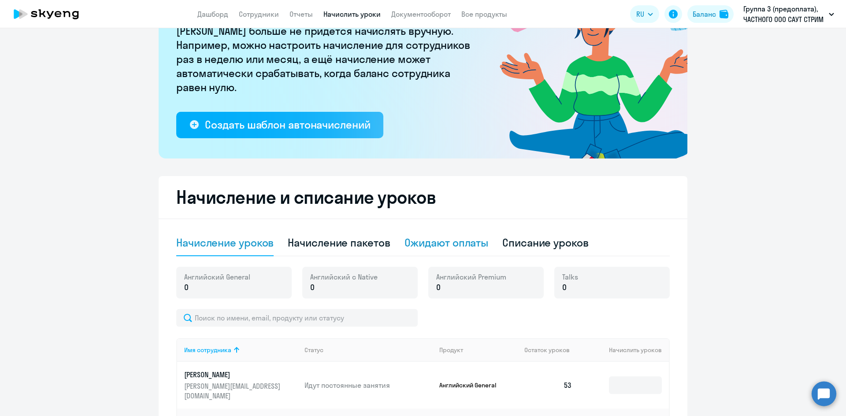
click at [455, 241] on div "Ожидают оплаты" at bounding box center [446, 243] width 84 height 14
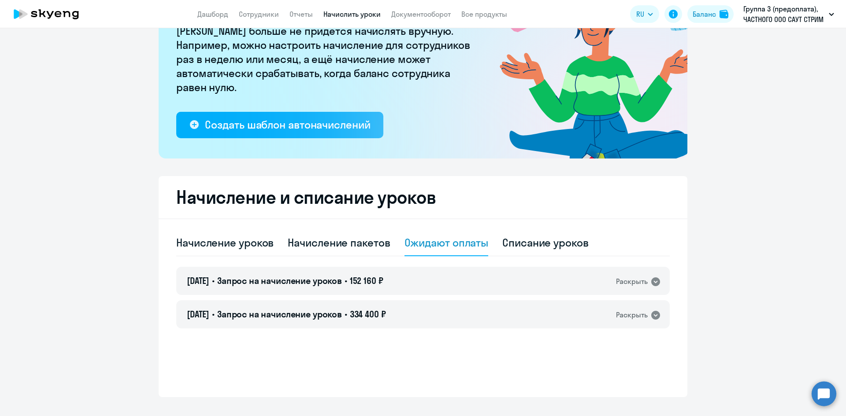
scroll to position [104, 0]
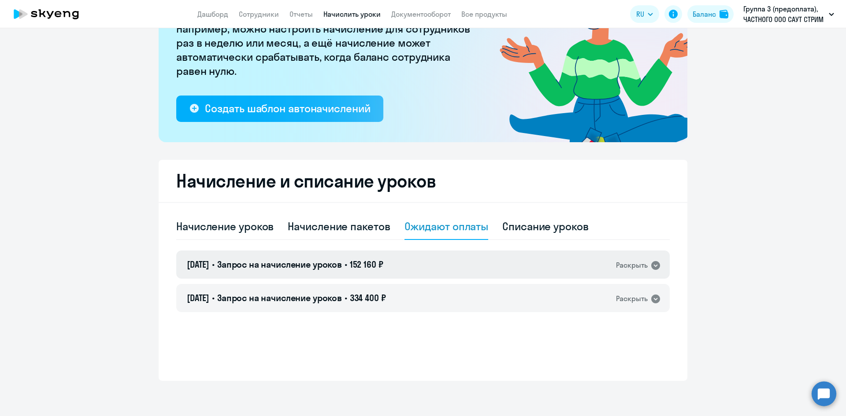
click at [257, 265] on span "Запрос на начисление уроков" at bounding box center [279, 264] width 125 height 11
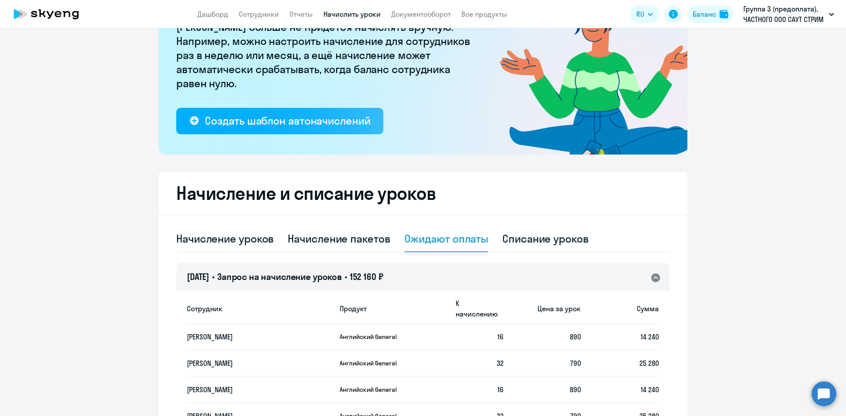
scroll to position [86, 0]
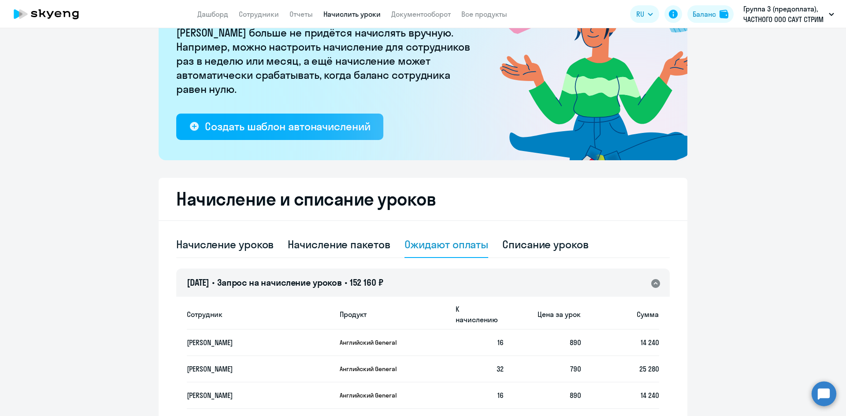
click at [264, 278] on span "Запрос на начисление уроков" at bounding box center [279, 282] width 125 height 11
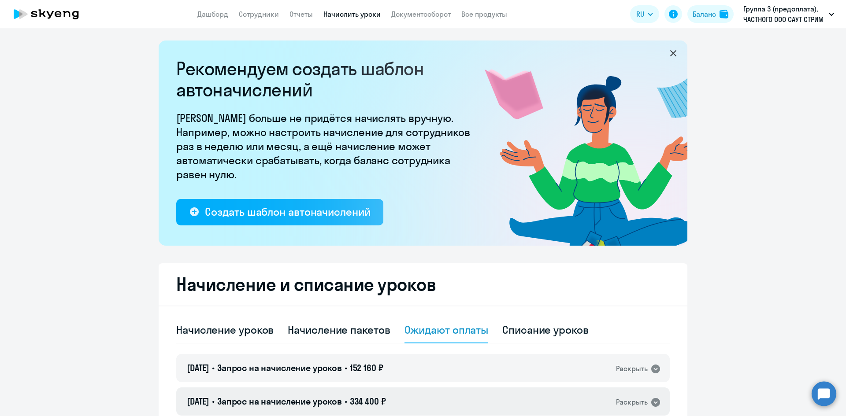
scroll to position [0, 0]
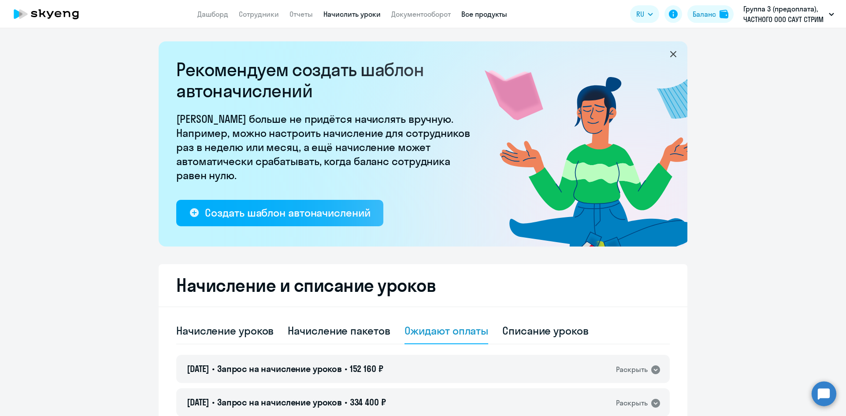
click at [480, 13] on link "Все продукты" at bounding box center [484, 14] width 46 height 9
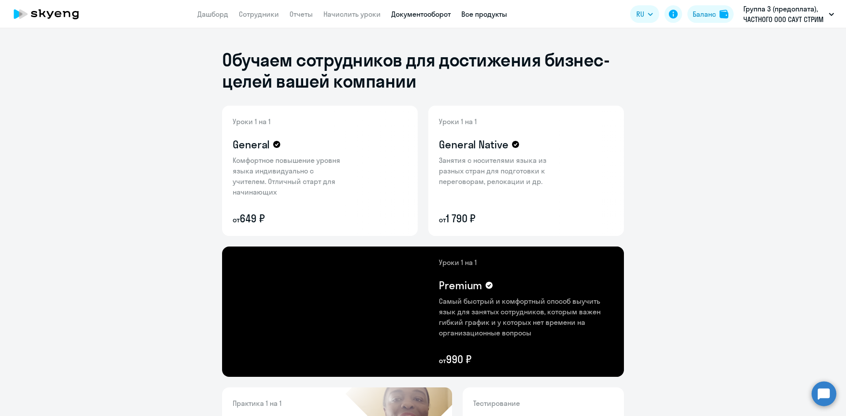
click at [424, 16] on link "Документооборот" at bounding box center [420, 14] width 59 height 9
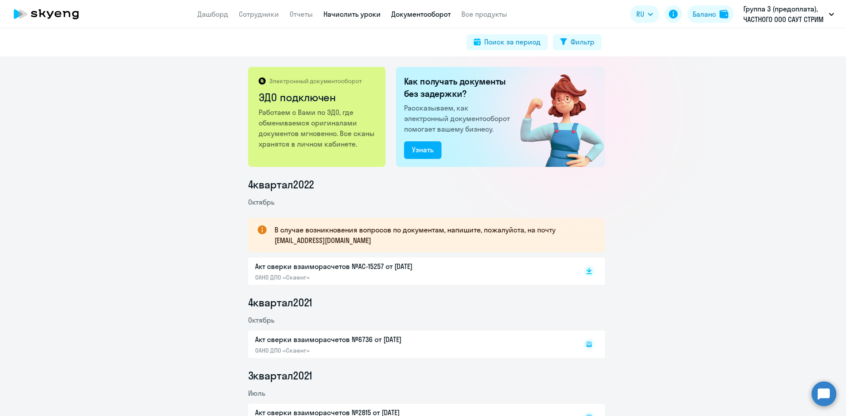
click at [346, 15] on link "Начислить уроки" at bounding box center [351, 14] width 57 height 9
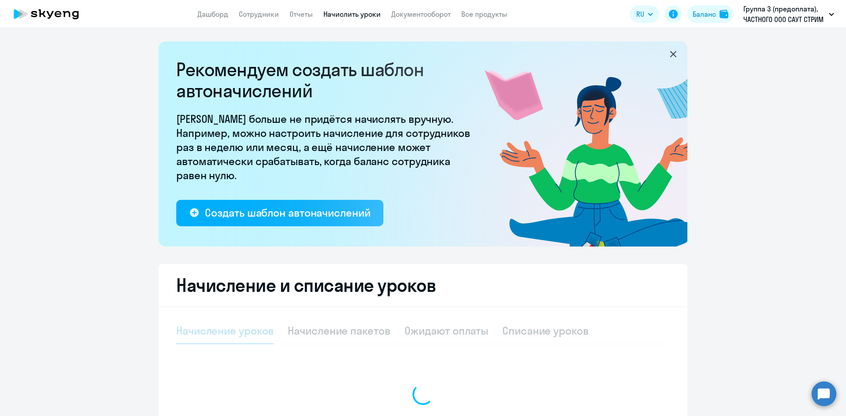
select select "10"
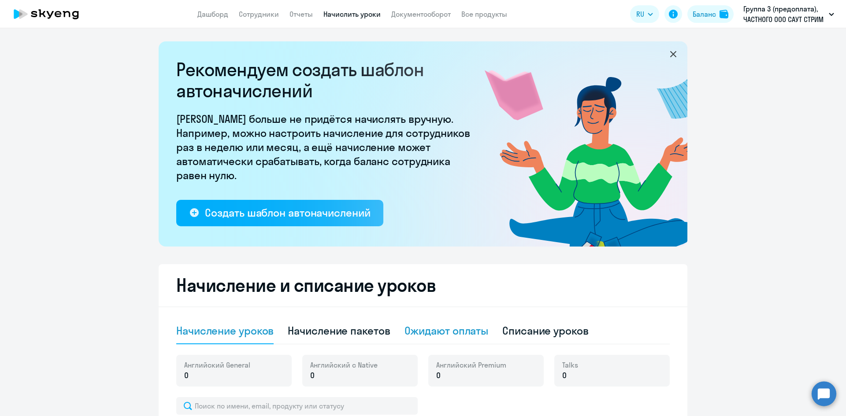
click at [461, 330] on div "Ожидают оплаты" at bounding box center [446, 331] width 84 height 14
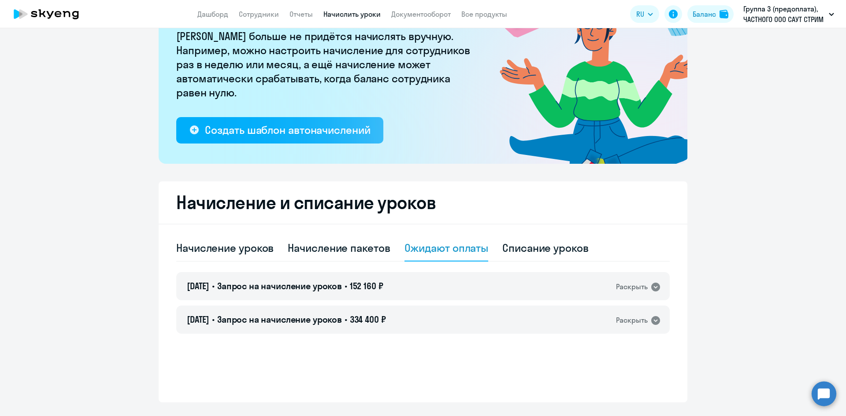
scroll to position [104, 0]
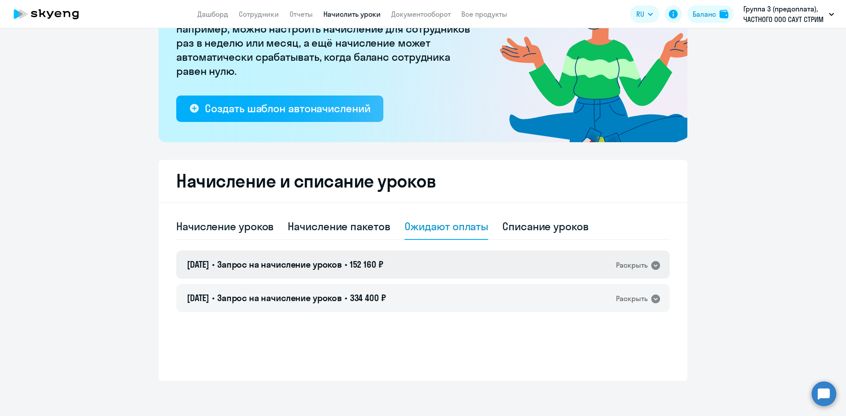
click at [199, 268] on span "[DATE]" at bounding box center [198, 264] width 22 height 11
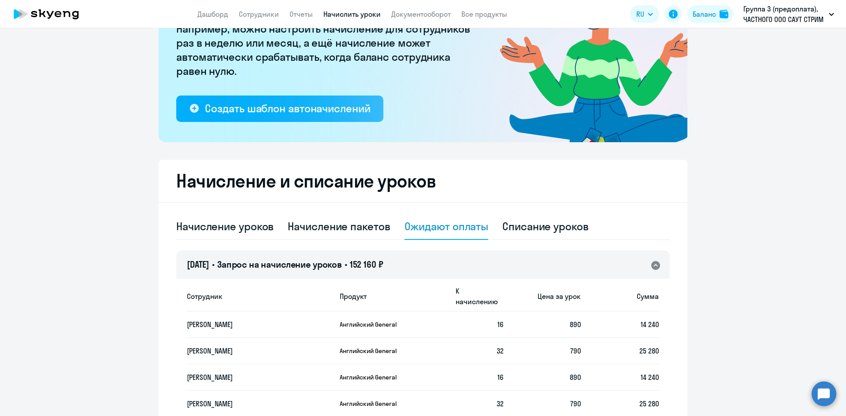
click at [199, 268] on span "[DATE]" at bounding box center [198, 264] width 22 height 11
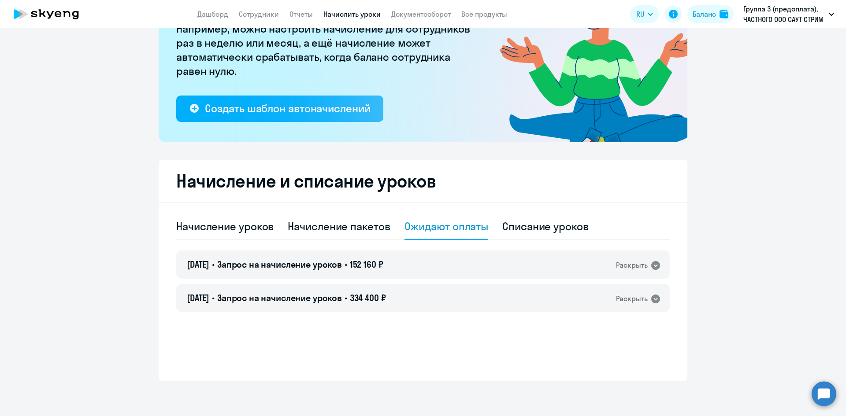
drag, startPoint x: 824, startPoint y: 397, endPoint x: 821, endPoint y: 373, distance: 24.4
click at [823, 395] on circle at bounding box center [823, 394] width 25 height 25
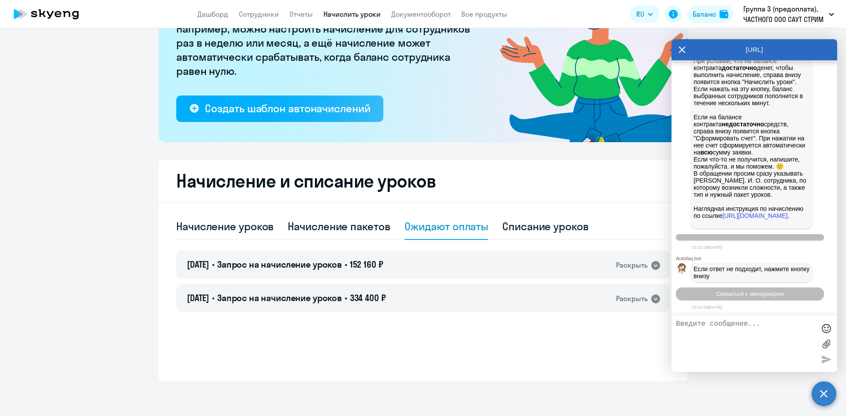
scroll to position [1034, 0]
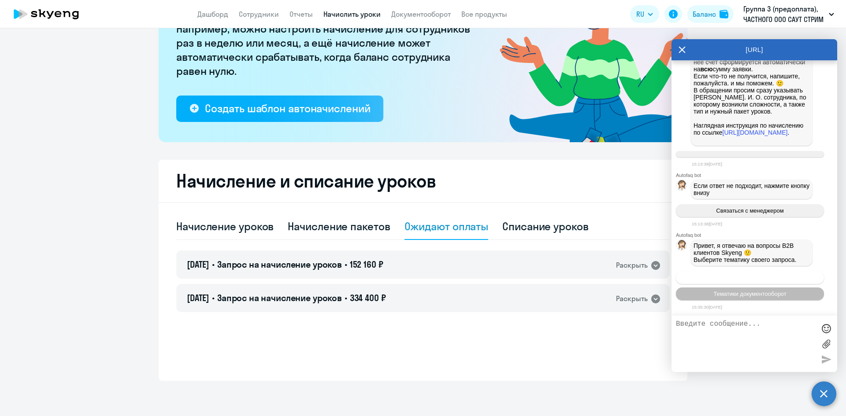
click at [735, 274] on span "Операционное сопровождение" at bounding box center [749, 277] width 83 height 7
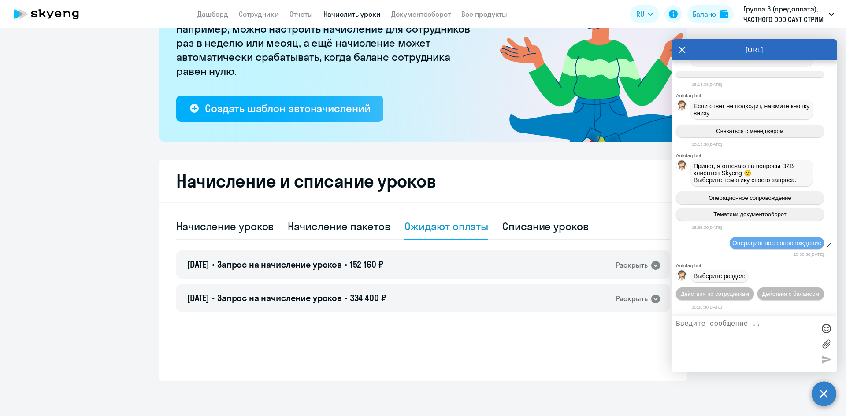
scroll to position [1130, 0]
click at [742, 291] on span "Действия по сотрудникам" at bounding box center [715, 294] width 68 height 7
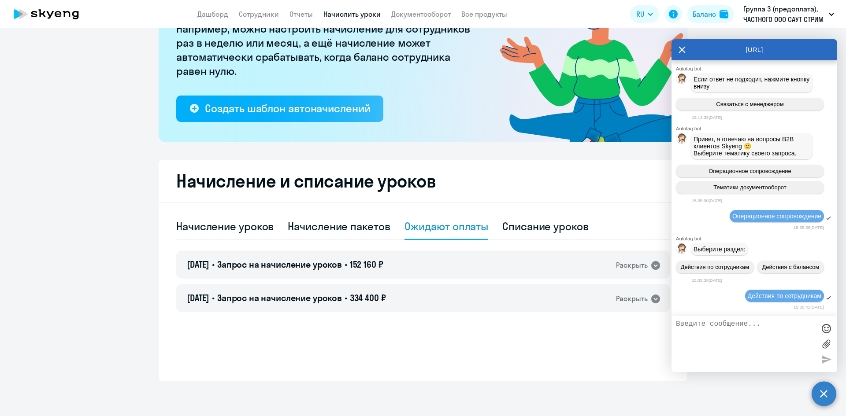
scroll to position [1260, 0]
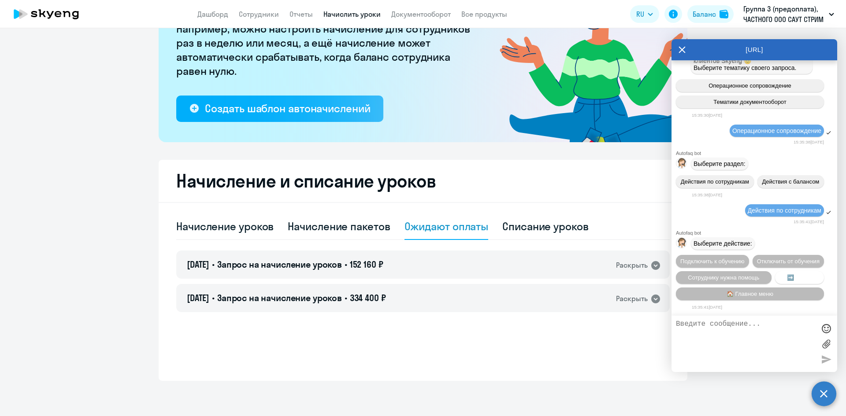
click at [791, 272] on button "➡️ Назад" at bounding box center [799, 277] width 49 height 13
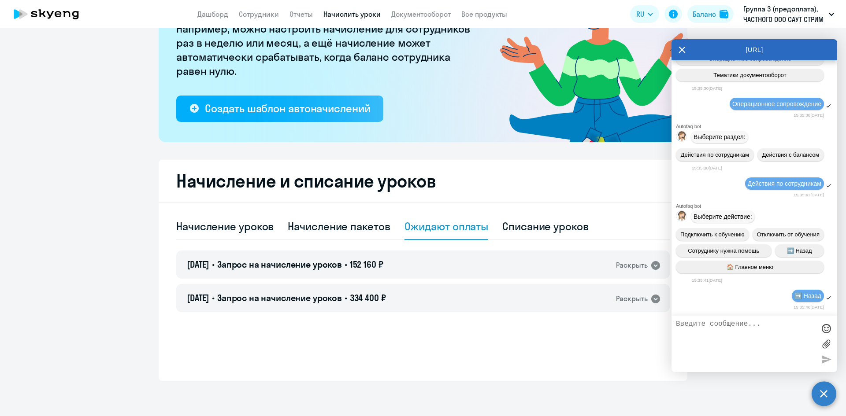
scroll to position [1357, 0]
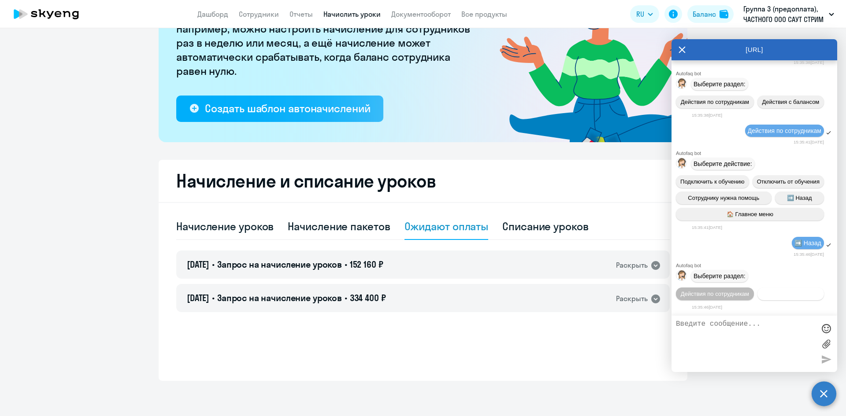
click at [763, 297] on span "Действия с балансом" at bounding box center [790, 294] width 57 height 7
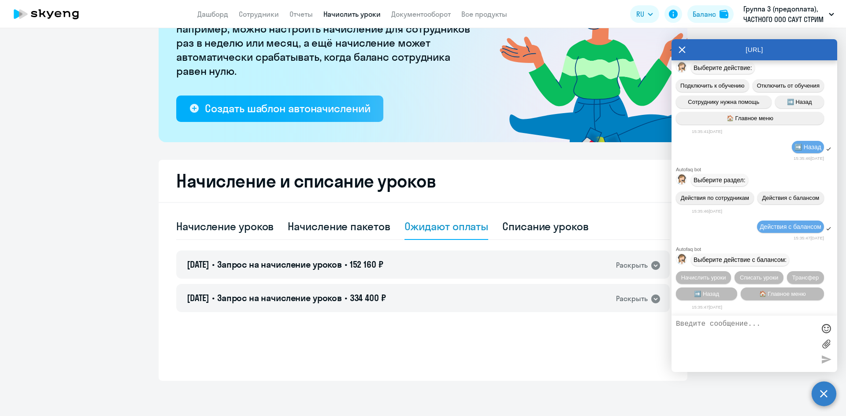
scroll to position [1454, 0]
click at [696, 278] on span "Начислить уроки" at bounding box center [703, 277] width 45 height 7
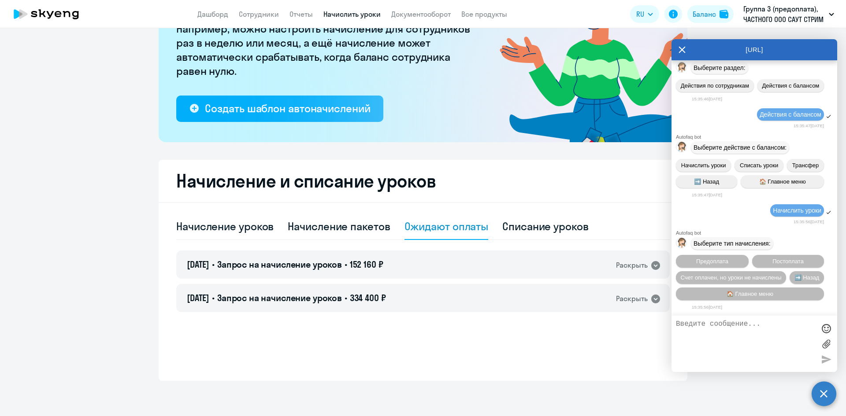
scroll to position [1567, 0]
click at [719, 261] on span "Предоплата" at bounding box center [712, 261] width 32 height 7
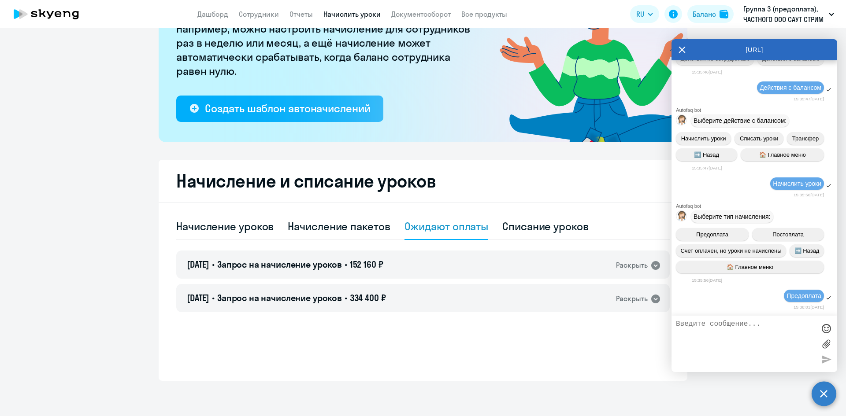
scroll to position [1682, 0]
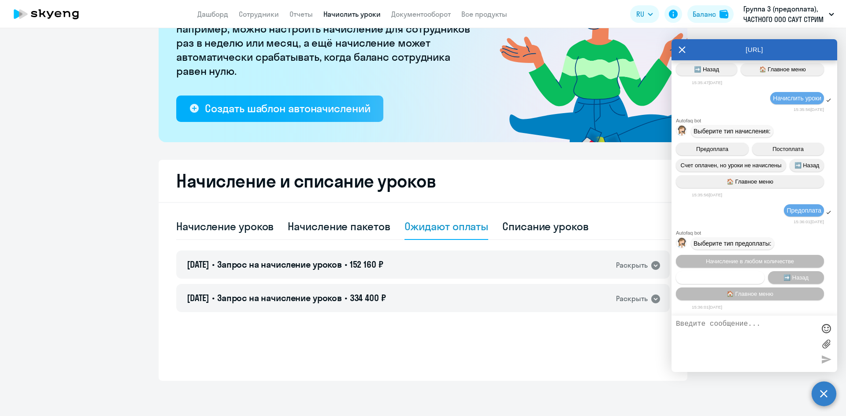
click at [701, 277] on span "Пакетное начисление" at bounding box center [720, 277] width 58 height 7
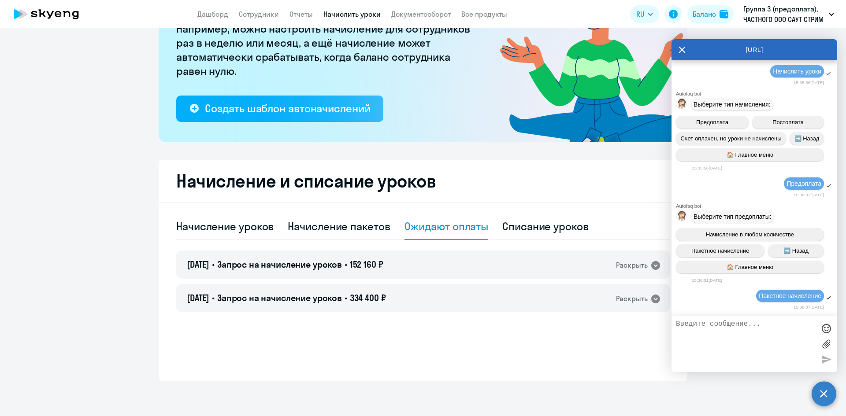
scroll to position [2140, 0]
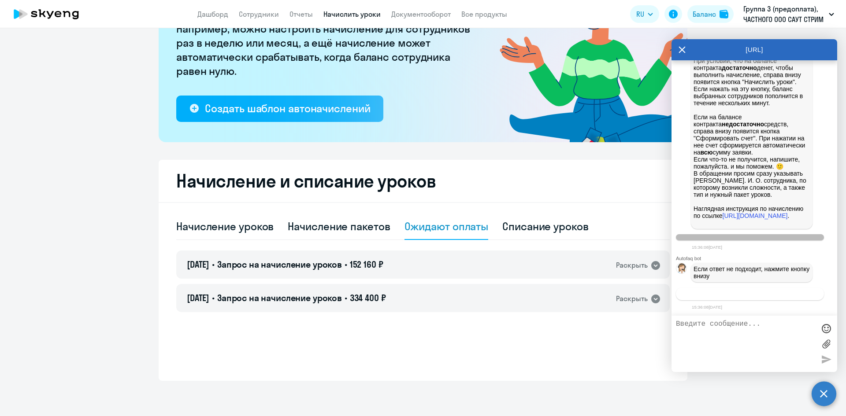
click at [729, 295] on span "Связаться с менеджером" at bounding box center [749, 294] width 67 height 7
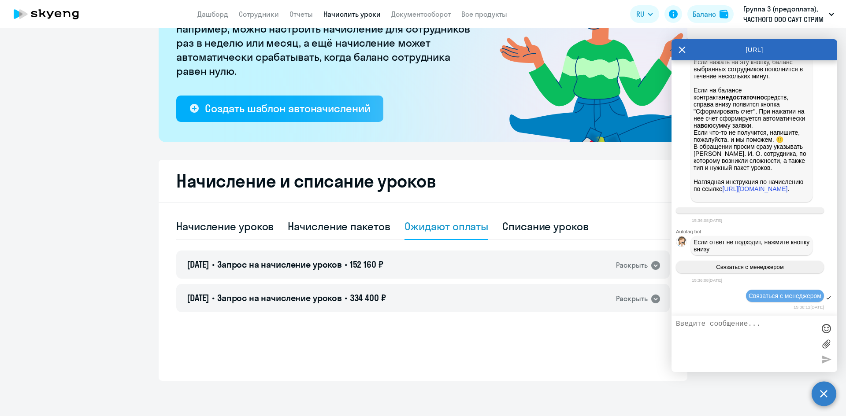
scroll to position [2167, 0]
click at [201, 231] on div "Начисление уроков" at bounding box center [224, 226] width 97 height 14
select select "10"
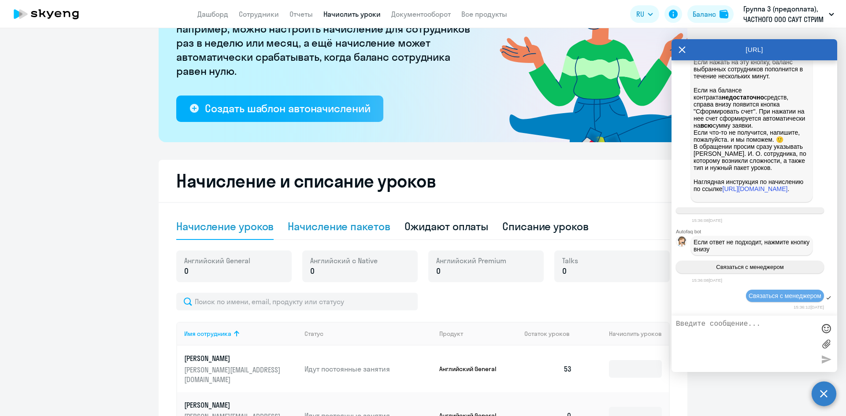
click at [341, 227] on div "Начисление пакетов" at bounding box center [339, 226] width 102 height 14
select select "10"
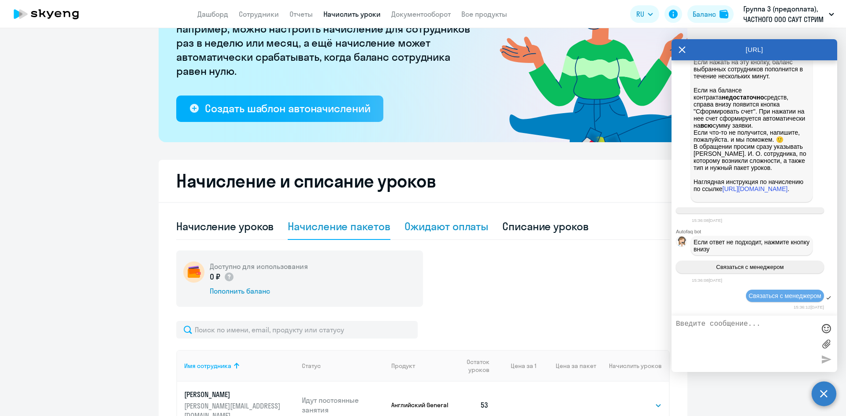
click at [434, 227] on div "Ожидают оплаты" at bounding box center [446, 226] width 84 height 14
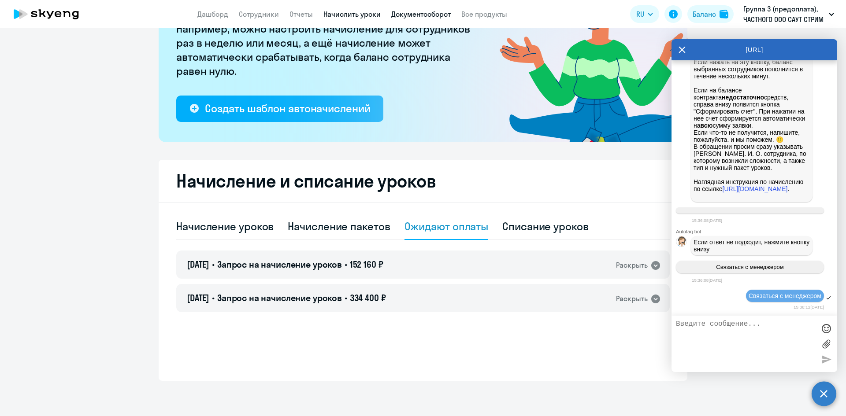
click at [414, 10] on link "Документооборот" at bounding box center [420, 14] width 59 height 9
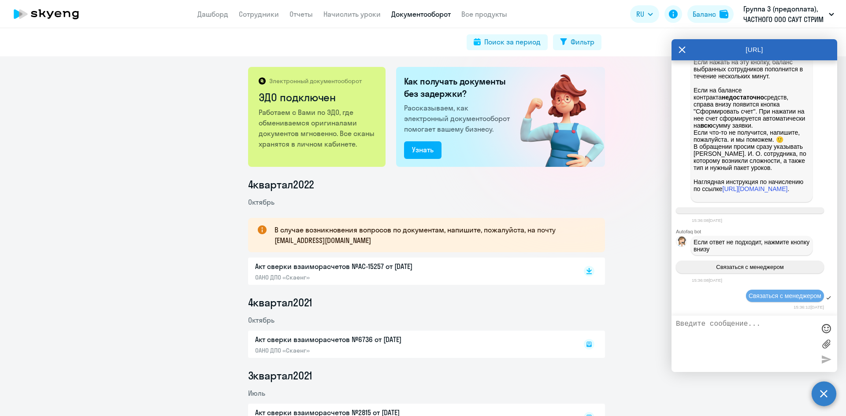
click at [441, 235] on p "В случае возникновения вопросов по документам, напишите, пожалуйста, на почту […" at bounding box center [431, 235] width 315 height 21
click at [443, 187] on li "4 квартал 2022" at bounding box center [426, 185] width 357 height 14
click at [521, 45] on div "Поиск за период" at bounding box center [512, 42] width 56 height 11
select select "all"
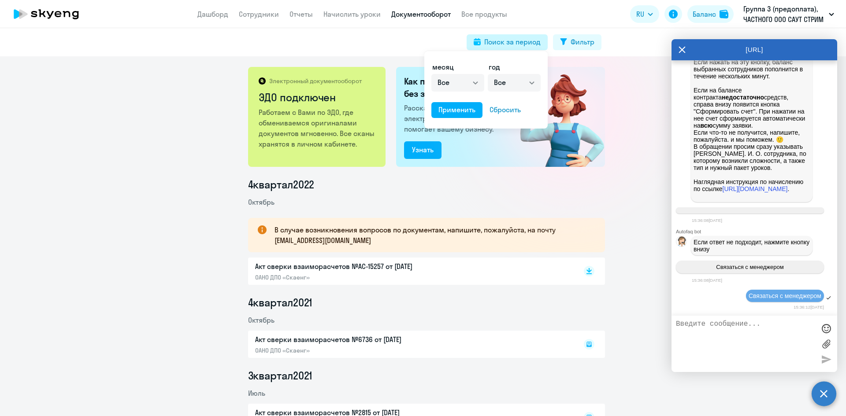
click at [521, 45] on div at bounding box center [423, 208] width 846 height 416
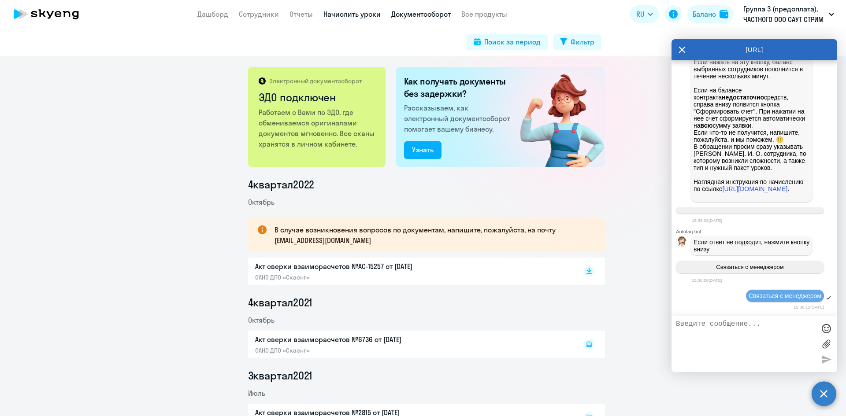
click at [359, 18] on link "Начислить уроки" at bounding box center [351, 14] width 57 height 9
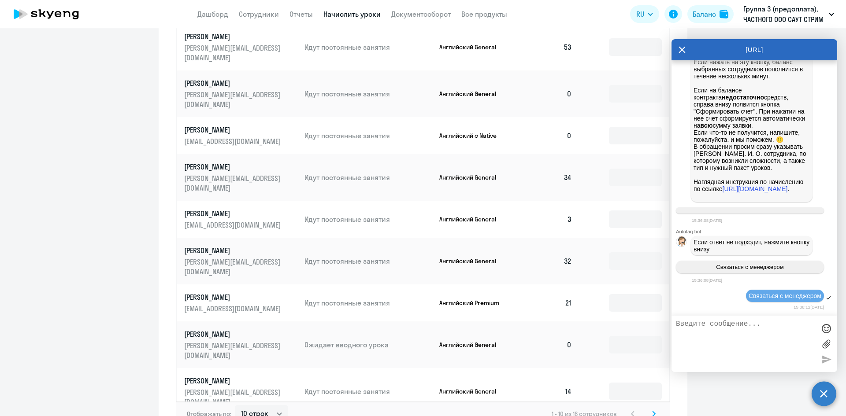
scroll to position [478, 0]
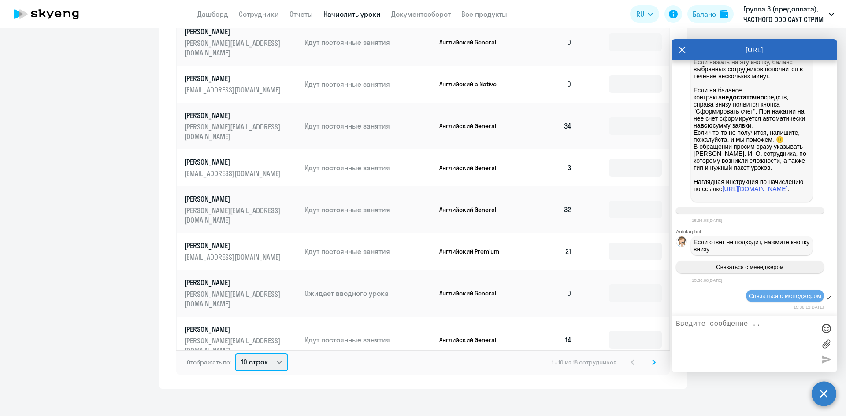
click at [275, 354] on select "10 строк 30 строк 50 строк" at bounding box center [261, 363] width 53 height 18
select select "30"
click at [235, 354] on select "10 строк 30 строк 50 строк" at bounding box center [261, 363] width 53 height 18
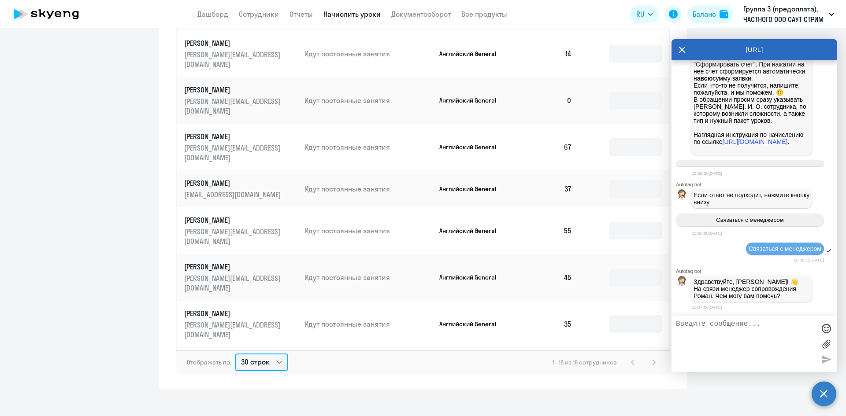
scroll to position [288, 0]
click at [376, 363] on div "Отображать по: 10 строк 30 строк 50 строк 1 - 18 из 18 сотрудников" at bounding box center [422, 362] width 493 height 25
click at [679, 322] on div at bounding box center [754, 344] width 166 height 56
click at [677, 325] on textarea at bounding box center [745, 344] width 139 height 48
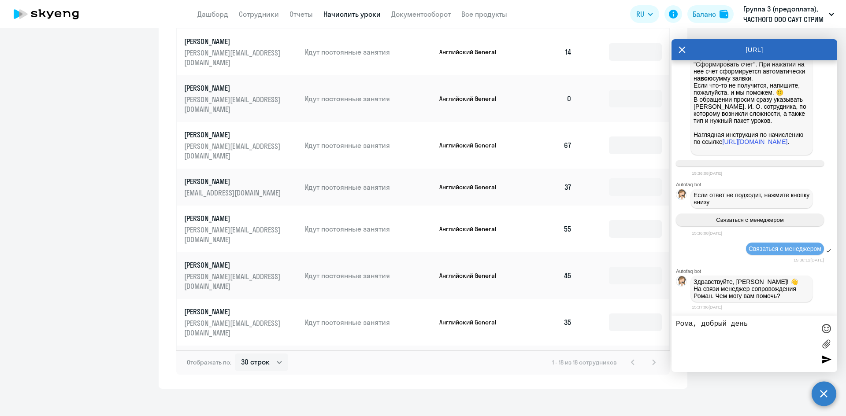
type textarea "Рома, добрый день!"
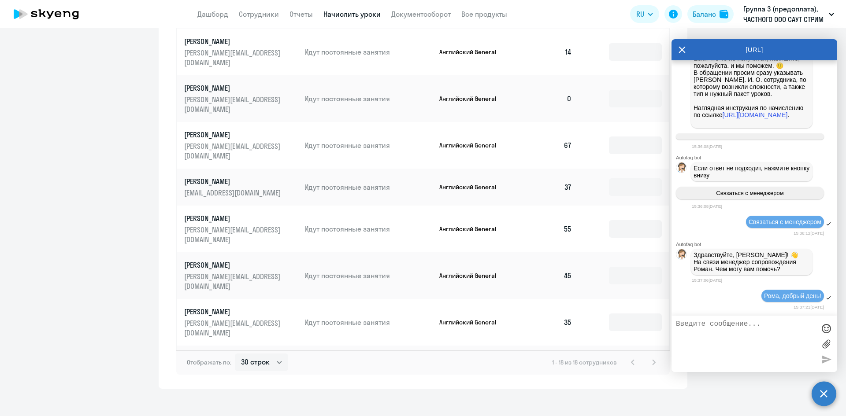
scroll to position [2242, 0]
type textarea "З"
type textarea "Оформила два счета, но не могу их скачать"
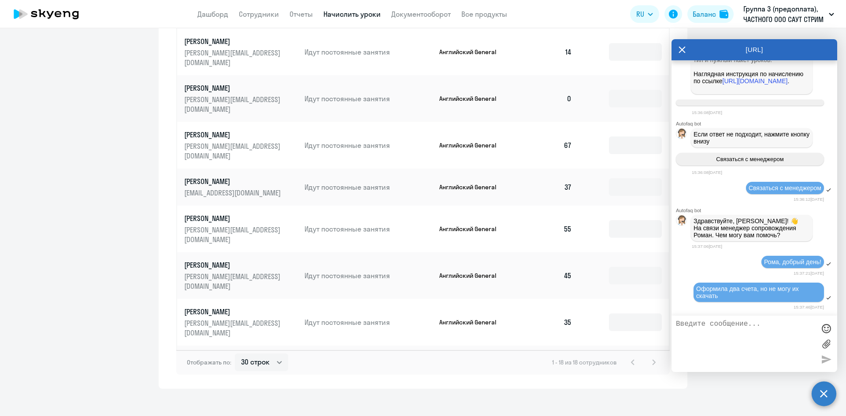
scroll to position [2276, 0]
type textarea "не вижу, где я их могу скачать"
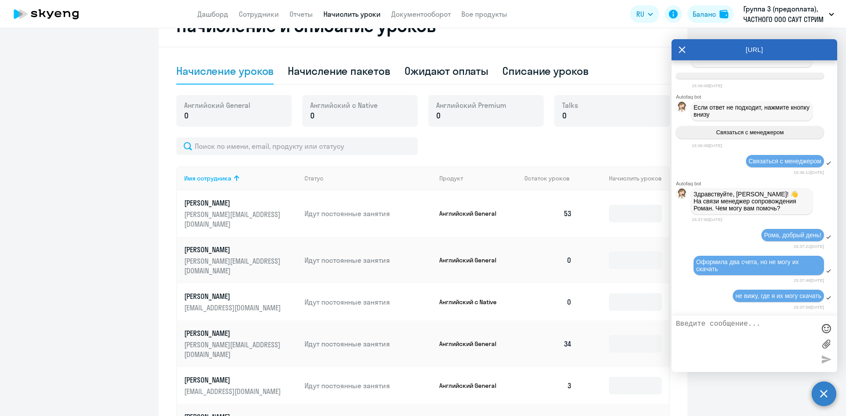
scroll to position [258, 0]
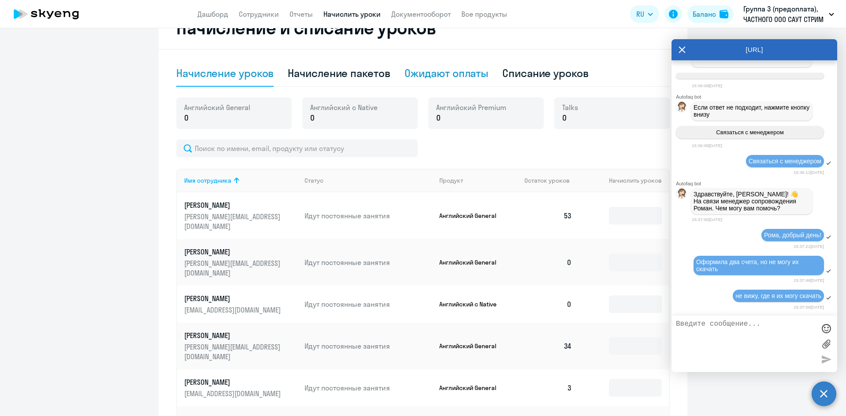
click at [440, 76] on div "Ожидают оплаты" at bounding box center [446, 73] width 84 height 14
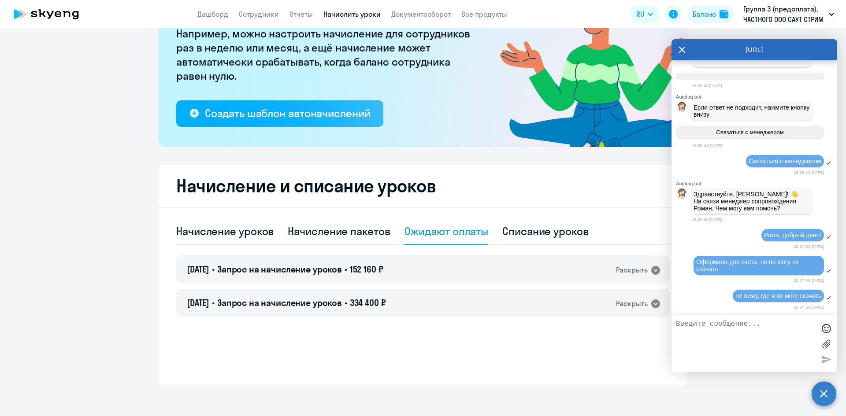
scroll to position [104, 0]
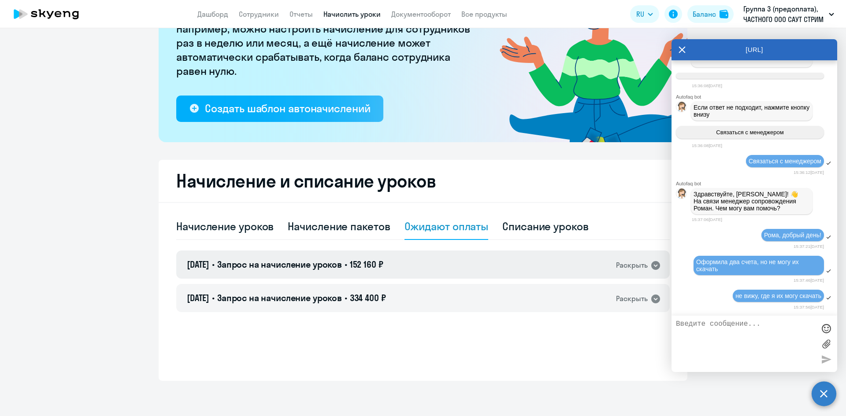
click at [270, 264] on span "Запрос на начисление уроков" at bounding box center [279, 264] width 125 height 11
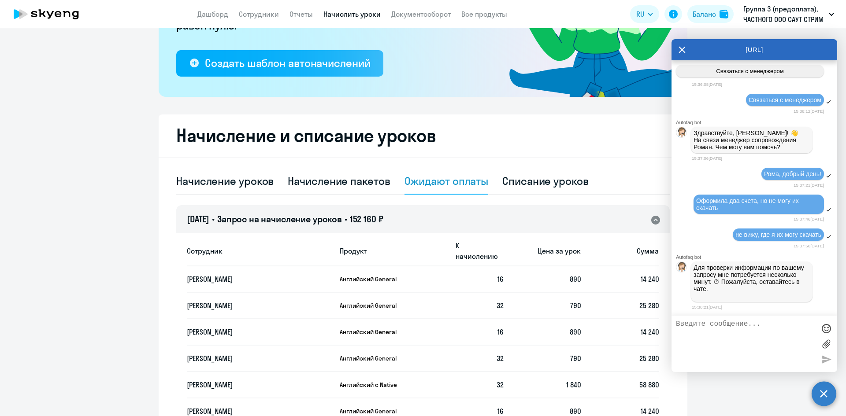
scroll to position [0, 0]
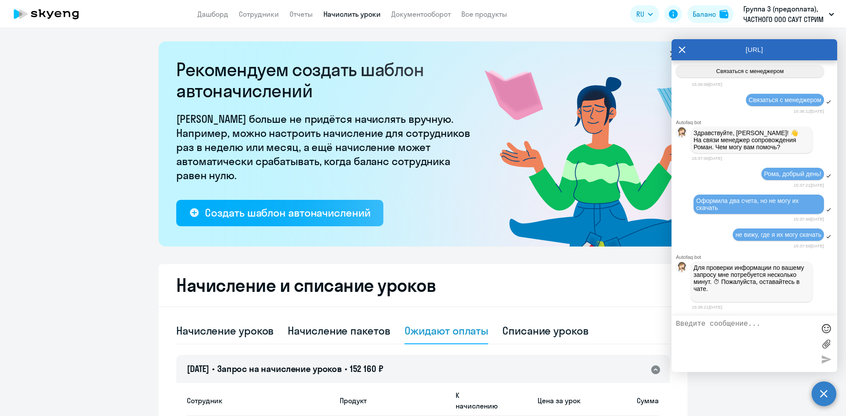
click at [319, 367] on span "Запрос на начисление уроков" at bounding box center [279, 368] width 125 height 11
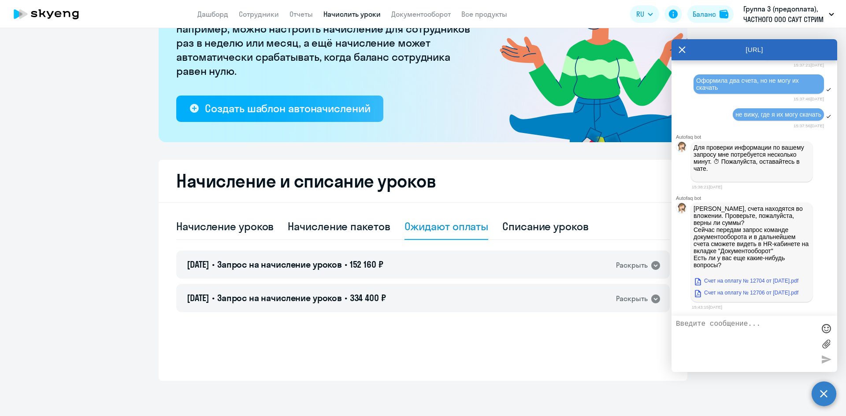
scroll to position [2486, 0]
click at [715, 282] on link "Счет на оплату № 12704 от [DATE].pdf" at bounding box center [745, 281] width 105 height 11
click at [734, 296] on link "Счет на оплату № 12706 от [DATE].pdf" at bounding box center [745, 293] width 105 height 11
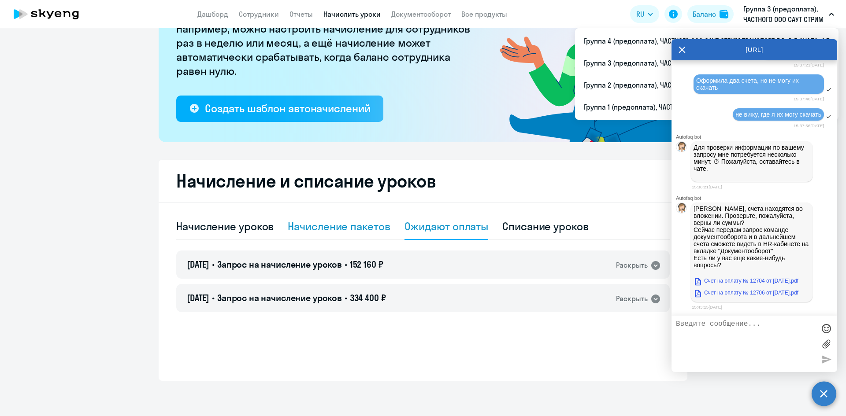
click at [355, 224] on div "Начисление пакетов" at bounding box center [339, 226] width 102 height 14
select select "10"
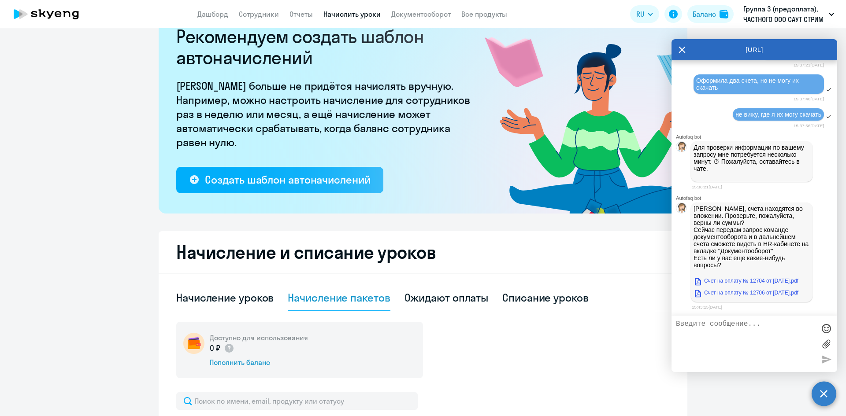
scroll to position [30, 0]
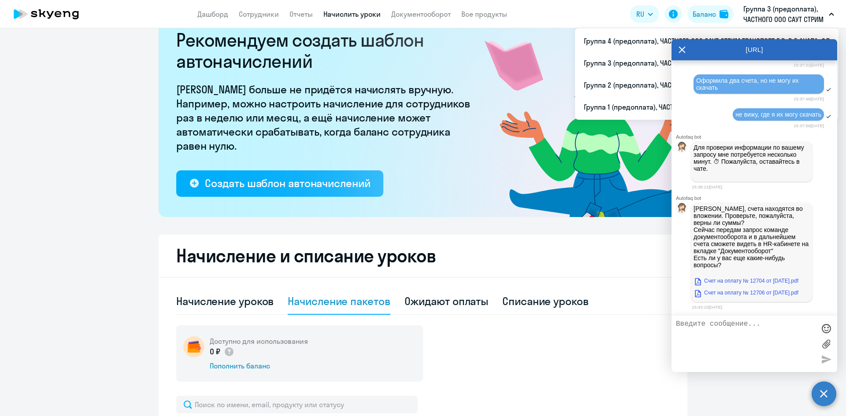
click at [763, 6] on p "Группа 3 (предоплата), ЧАСТНОГО ООО САУТ СТРИМ ТРАНСПОРТ Б.В. В Г. АНАПА, ФЛ" at bounding box center [784, 14] width 82 height 21
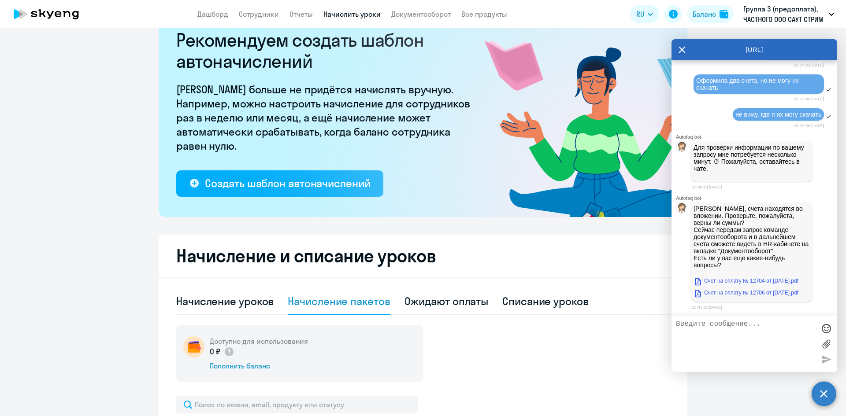
click at [763, 7] on p "Группа 3 (предоплата), ЧАСТНОГО ООО САУТ СТРИМ ТРАНСПОРТ Б.В. В Г. АНАПА, ФЛ" at bounding box center [784, 14] width 82 height 21
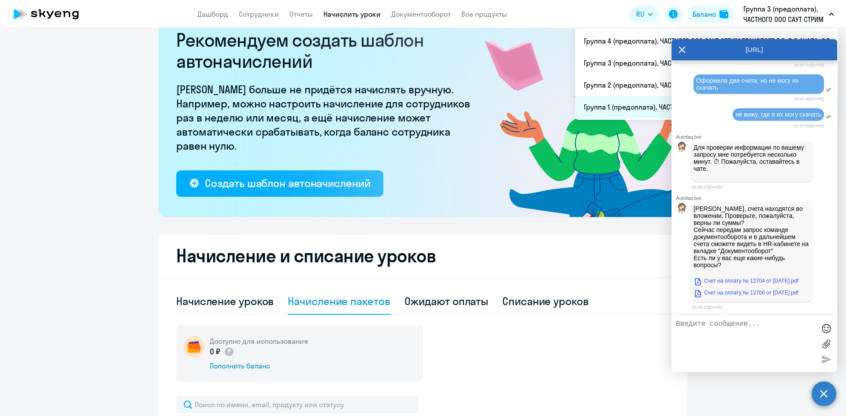
click at [610, 103] on li "Группа 1 (предоплата), ЧАСТНОГО ООО САУТ СТРИМ ТРАНСПОРТ Б.В. В Г. АНАПА, ФЛ" at bounding box center [706, 107] width 263 height 22
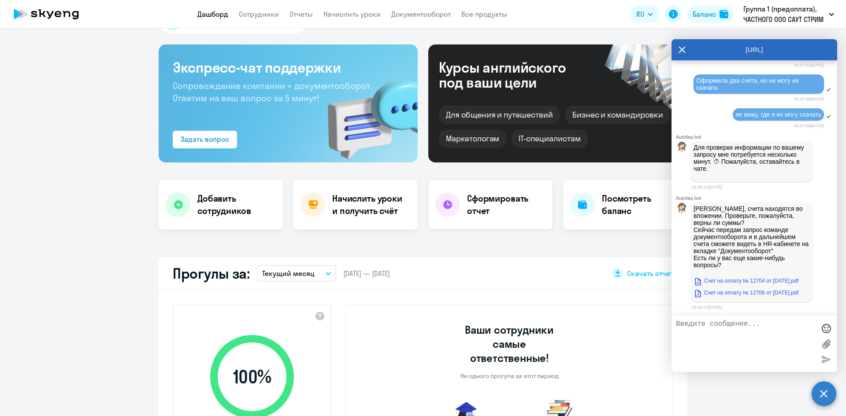
select select "30"
click at [336, 204] on h4 "Начислить уроки и получить счёт" at bounding box center [370, 205] width 77 height 25
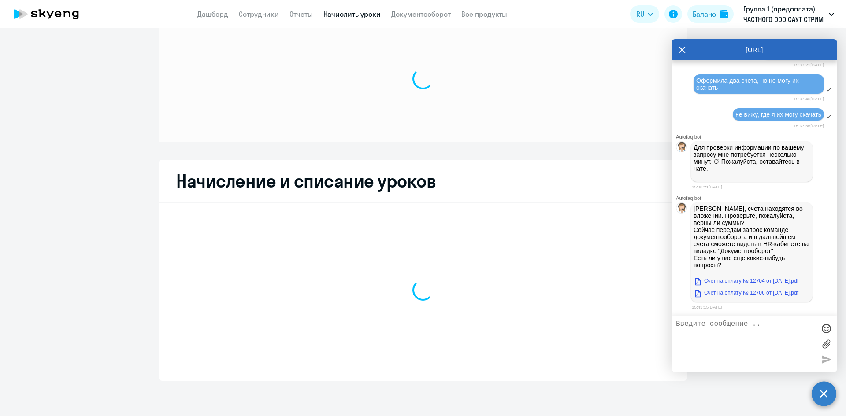
scroll to position [26, 0]
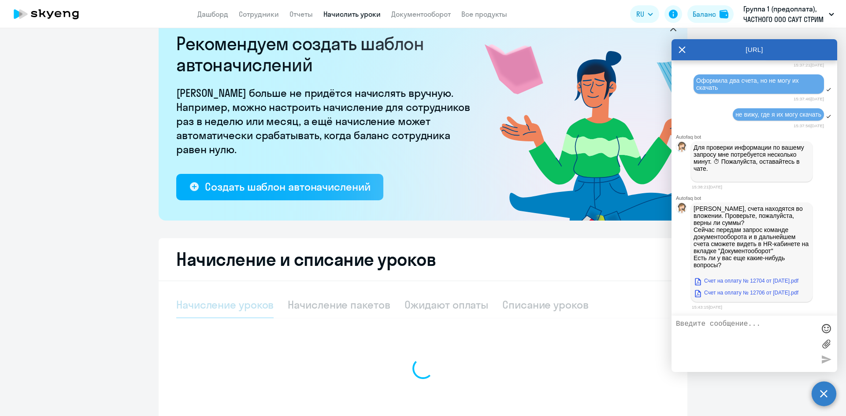
select select "10"
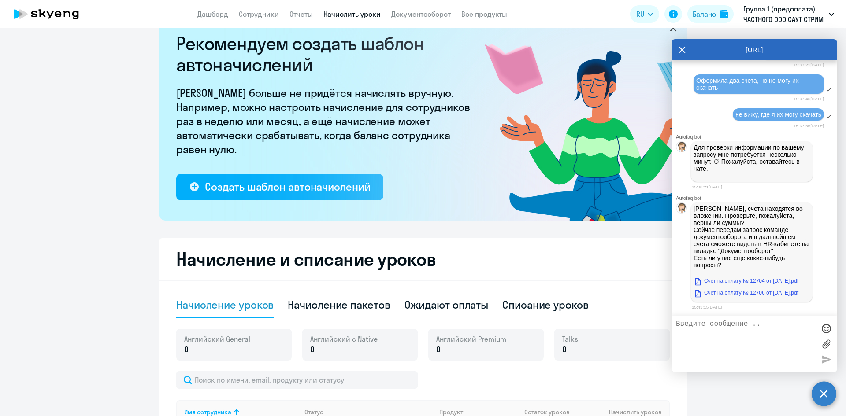
click at [453, 306] on div "Ожидают оплаты" at bounding box center [446, 305] width 84 height 14
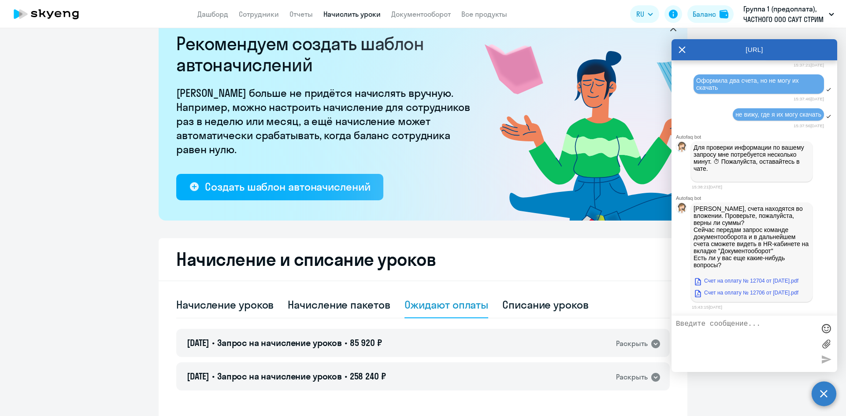
click at [717, 326] on textarea at bounding box center [745, 344] width 139 height 48
type textarea "Суммы в счетах сходятся, но необходимо заменить "за [DATE]" на "предоплата", по…"
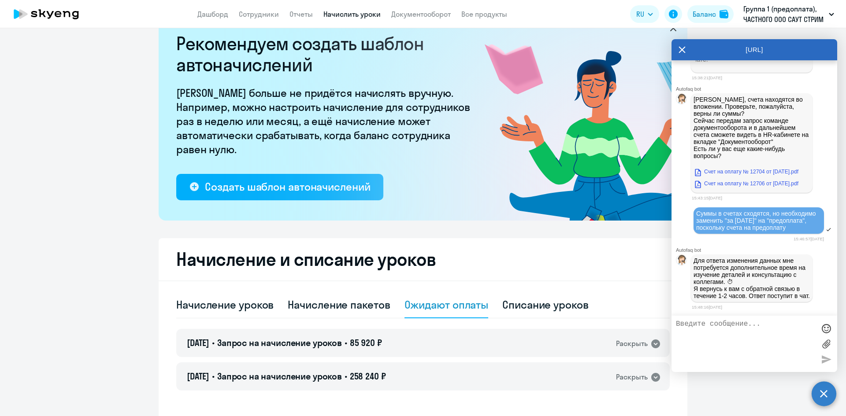
scroll to position [2612, 0]
click at [820, 394] on circle at bounding box center [823, 394] width 25 height 25
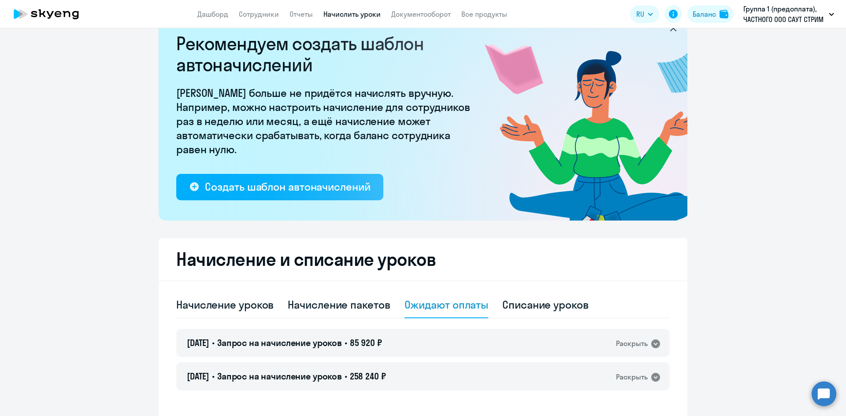
click at [812, 392] on circle at bounding box center [823, 394] width 25 height 25
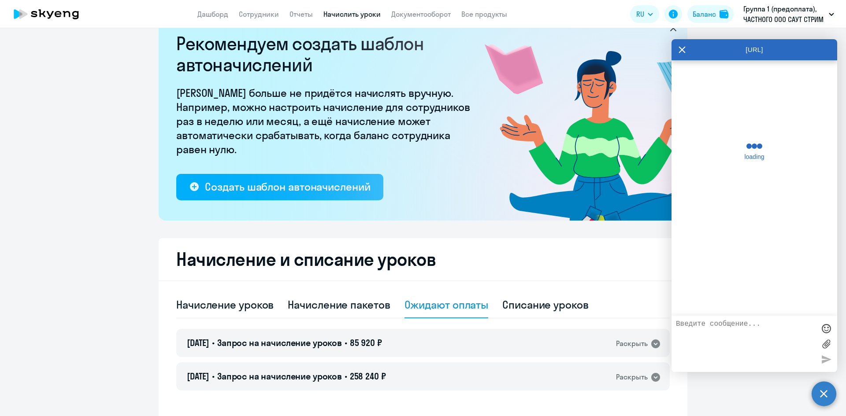
scroll to position [2607, 0]
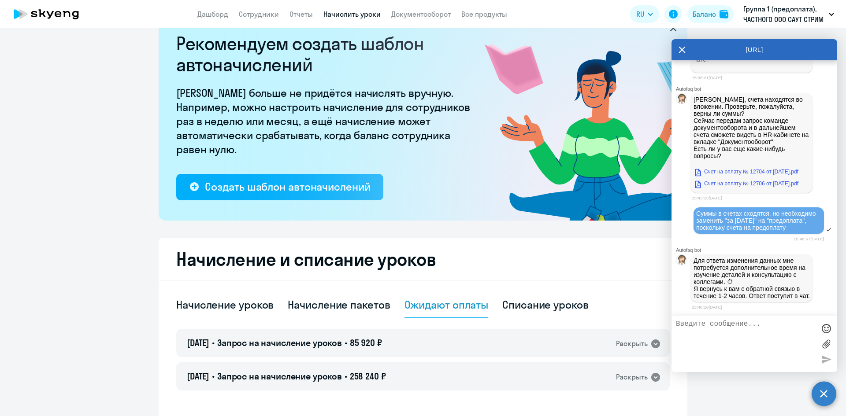
click at [814, 393] on circle at bounding box center [823, 394] width 25 height 25
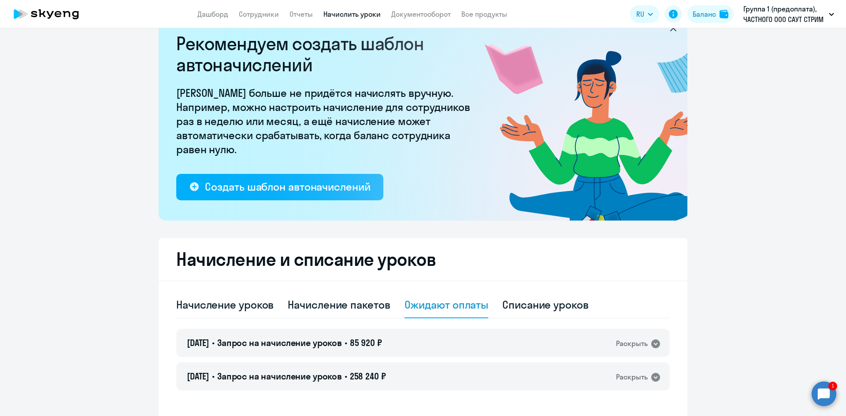
click at [819, 395] on circle at bounding box center [823, 394] width 25 height 25
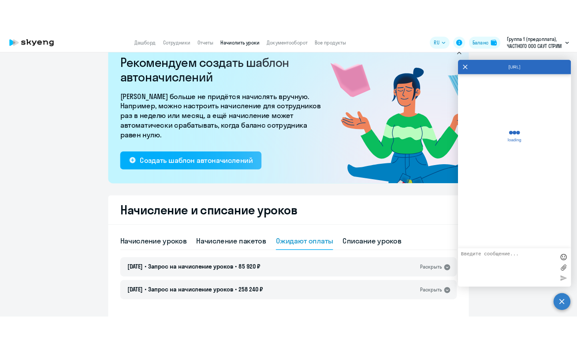
scroll to position [2685, 0]
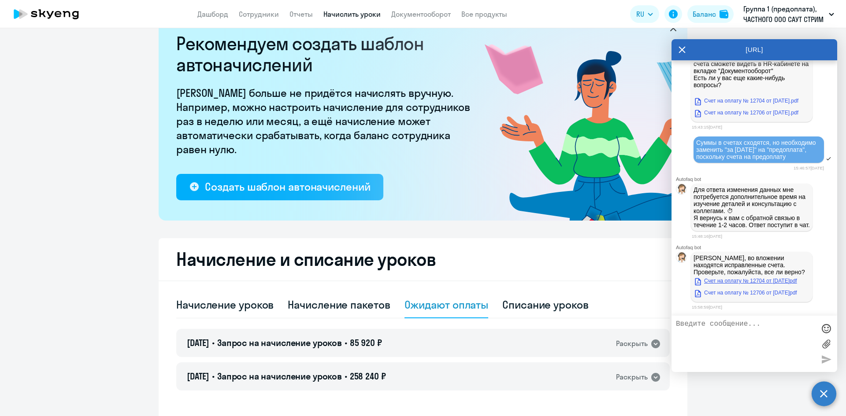
click at [731, 285] on link "Счет на оплату № 12704 от [DATE]pdf" at bounding box center [745, 281] width 104 height 11
click at [737, 296] on link "Счет на оплату № 12706 от [DATE]pdf" at bounding box center [745, 293] width 104 height 11
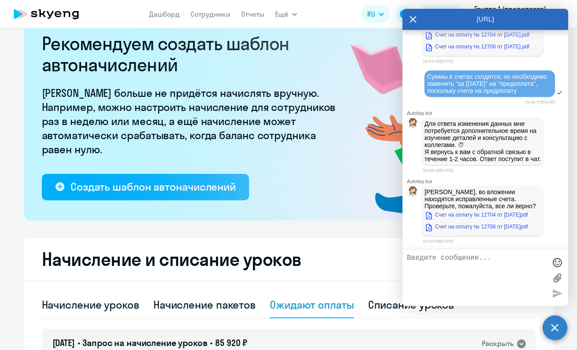
drag, startPoint x: 449, startPoint y: 16, endPoint x: 245, endPoint y: 32, distance: 204.1
click at [308, 26] on body "Дашборд Сотрудники Отчеты Ещё Дашборд Сотрудники Отчеты Начислить уроки Докумен…" at bounding box center [288, 175] width 577 height 350
click at [448, 215] on link "Счет на оплату № 12704 от [DATE]pdf" at bounding box center [476, 215] width 104 height 11
click at [416, 259] on textarea at bounding box center [476, 278] width 139 height 48
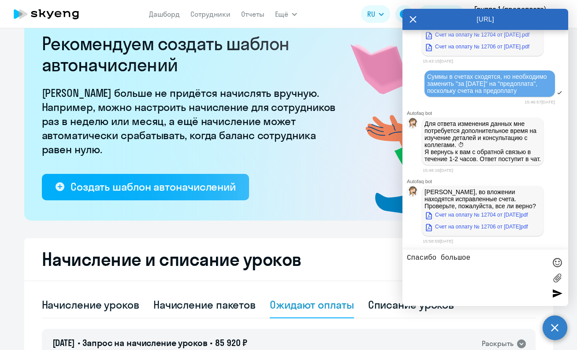
type textarea "Спасибо большое!"
